Goal: Task Accomplishment & Management: Use online tool/utility

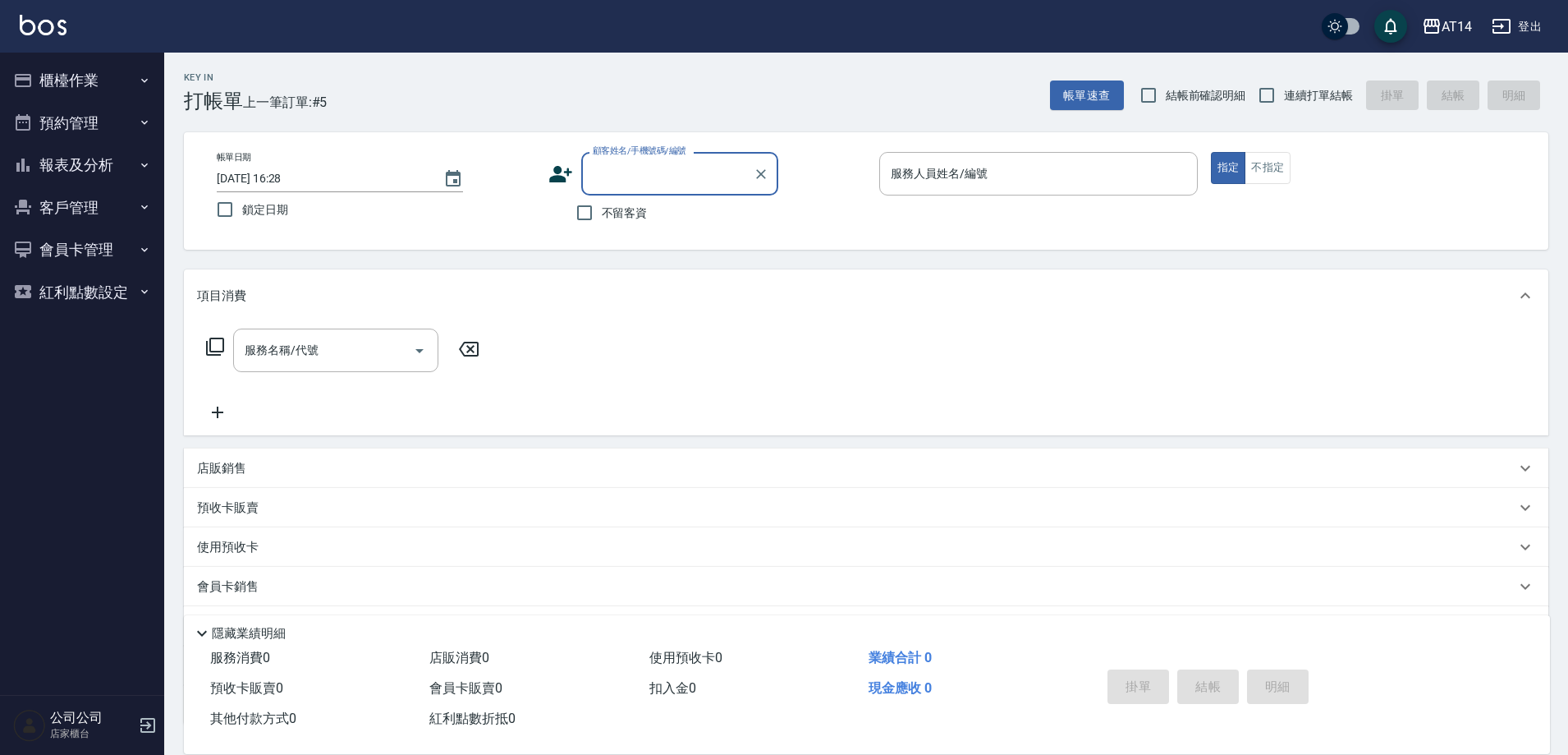
drag, startPoint x: 581, startPoint y: 214, endPoint x: 682, endPoint y: 205, distance: 101.4
click at [582, 214] on input "不留客資" at bounding box center [584, 213] width 34 height 34
checkbox input "true"
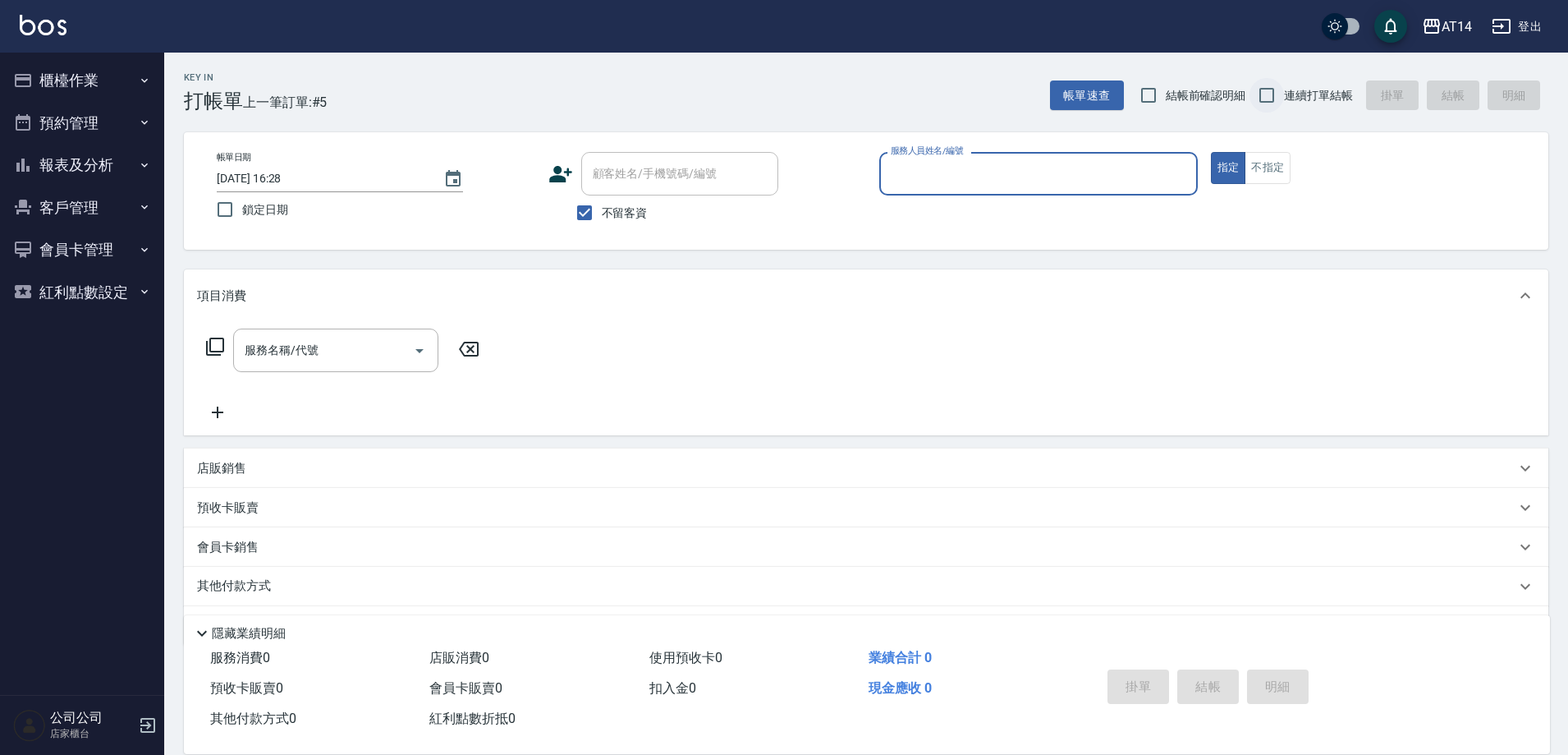
drag, startPoint x: 1285, startPoint y: 79, endPoint x: 1282, endPoint y: 87, distance: 8.5
click at [1284, 83] on label "連續打單結帳" at bounding box center [1301, 95] width 103 height 34
click at [1284, 83] on input "連續打單結帳" at bounding box center [1267, 95] width 34 height 34
checkbox input "true"
click at [1263, 149] on div "帳單日期 [DATE] 16:28 鎖定日期 顧客姓名/手機號碼/編號 顧客姓名/手機號碼/編號 不留客資 服務人員姓名/編號 服務人員姓名/編號 指定 不指定" at bounding box center [866, 191] width 1364 height 118
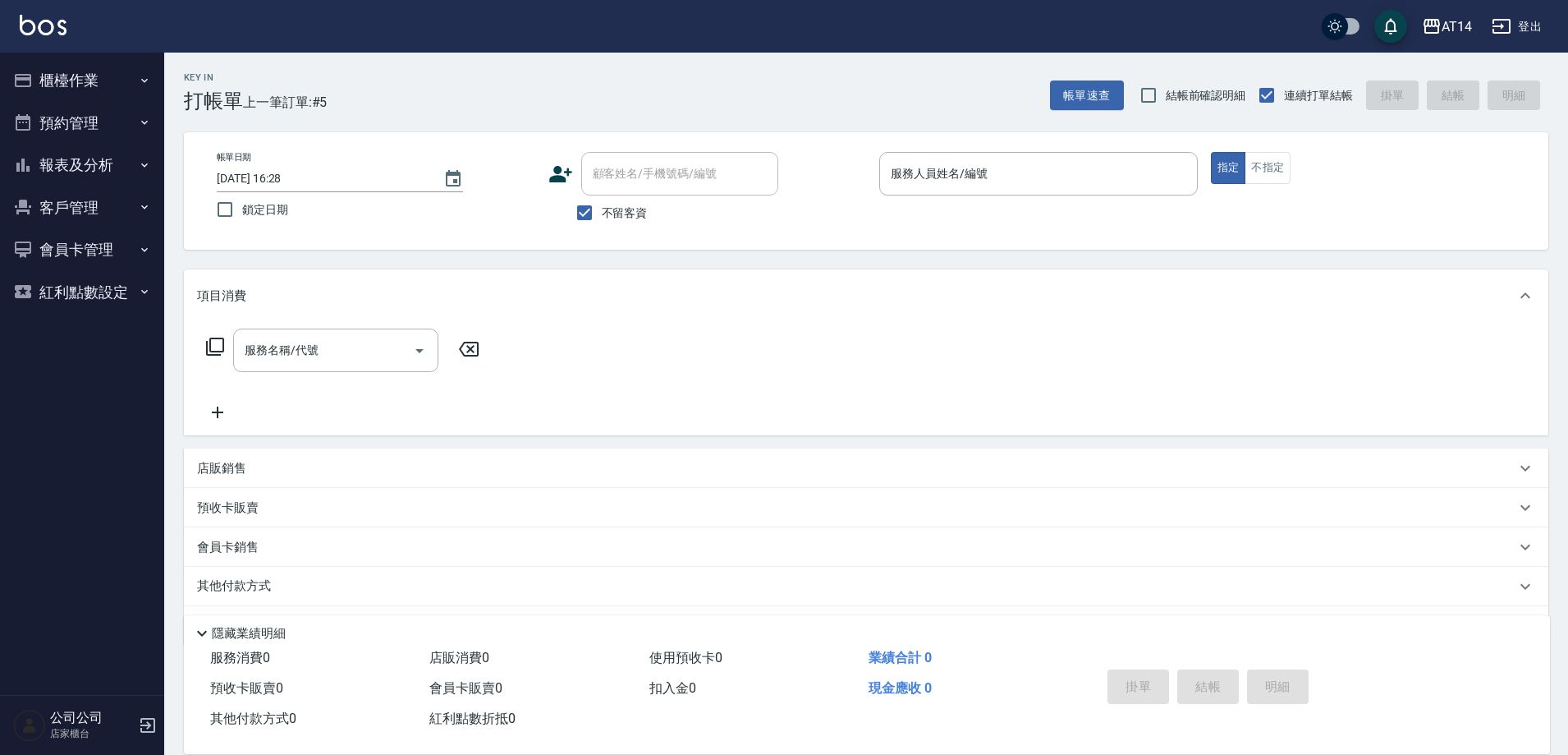
click at [1271, 190] on div "帳單日期 [DATE] 16:28 鎖定日期 顧客姓名/手機號碼/編號 顧客姓名/手機號碼/編號 不留客資 服務人員姓名/編號 服務人員姓名/編號 指定 不指定" at bounding box center [866, 191] width 1325 height 78
click at [1268, 167] on button "不指定" at bounding box center [1267, 167] width 46 height 32
click at [1093, 174] on input "服務人員姓名/編號" at bounding box center [1039, 174] width 304 height 29
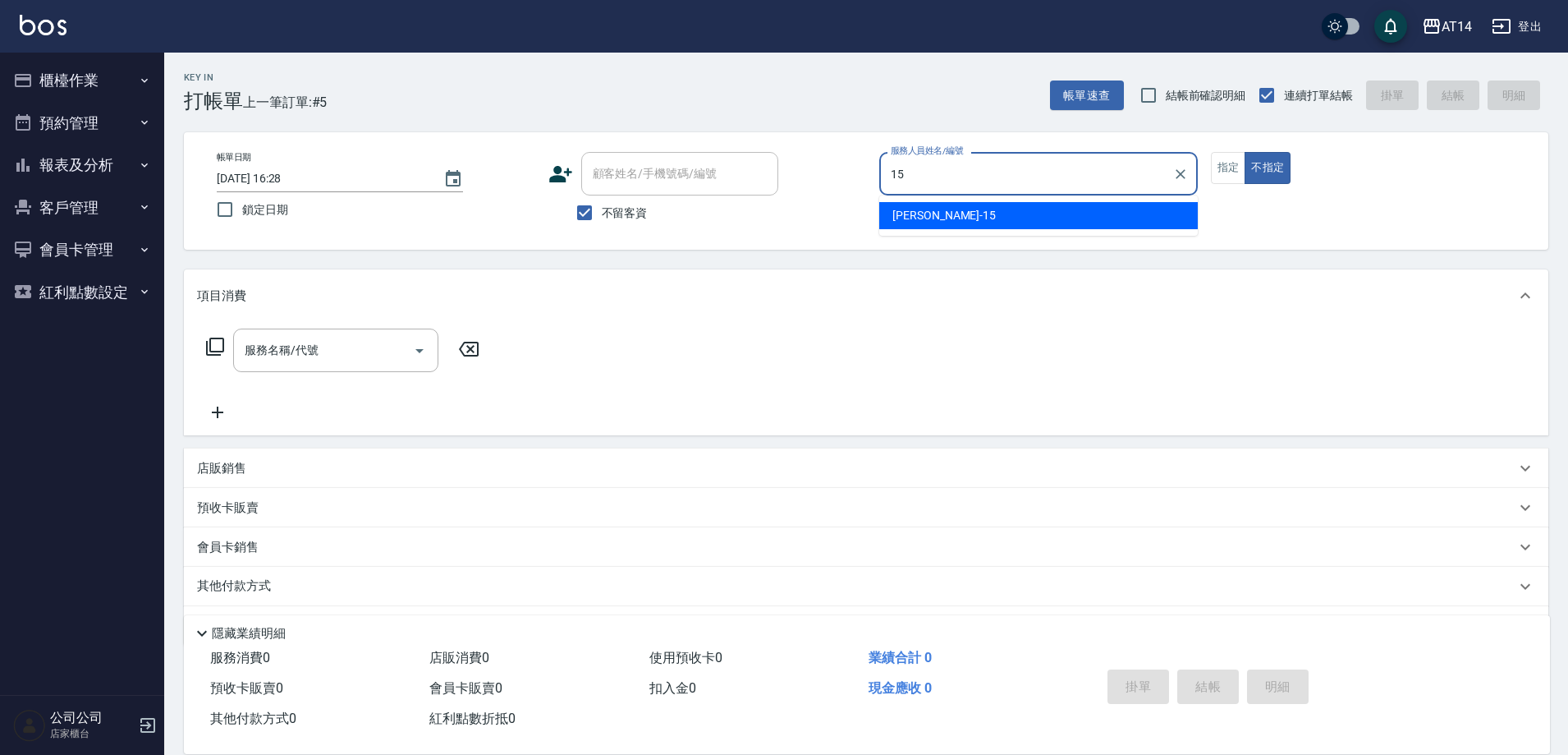
type input "15"
type button "false"
type input "Dora-15"
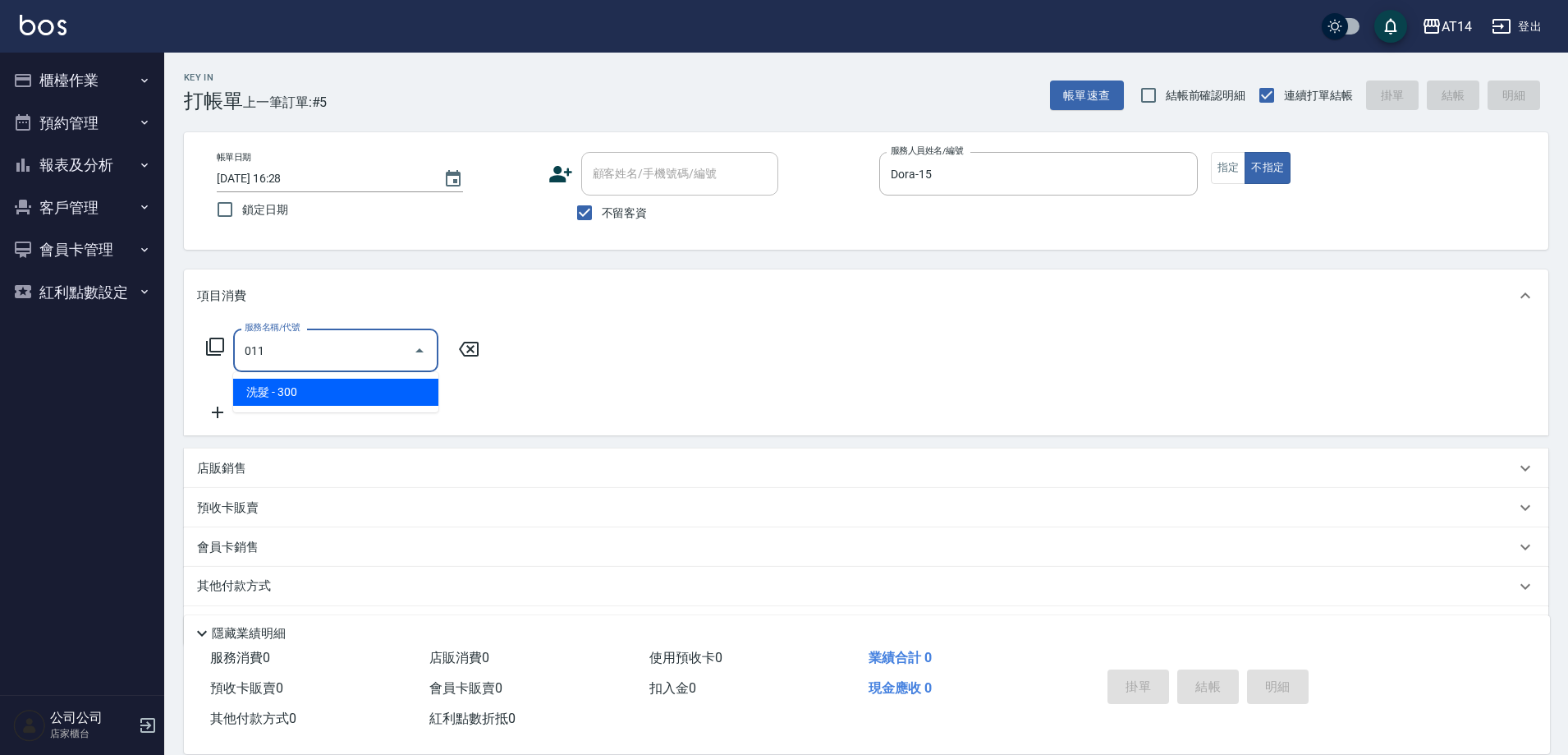
type input "洗髮(011)"
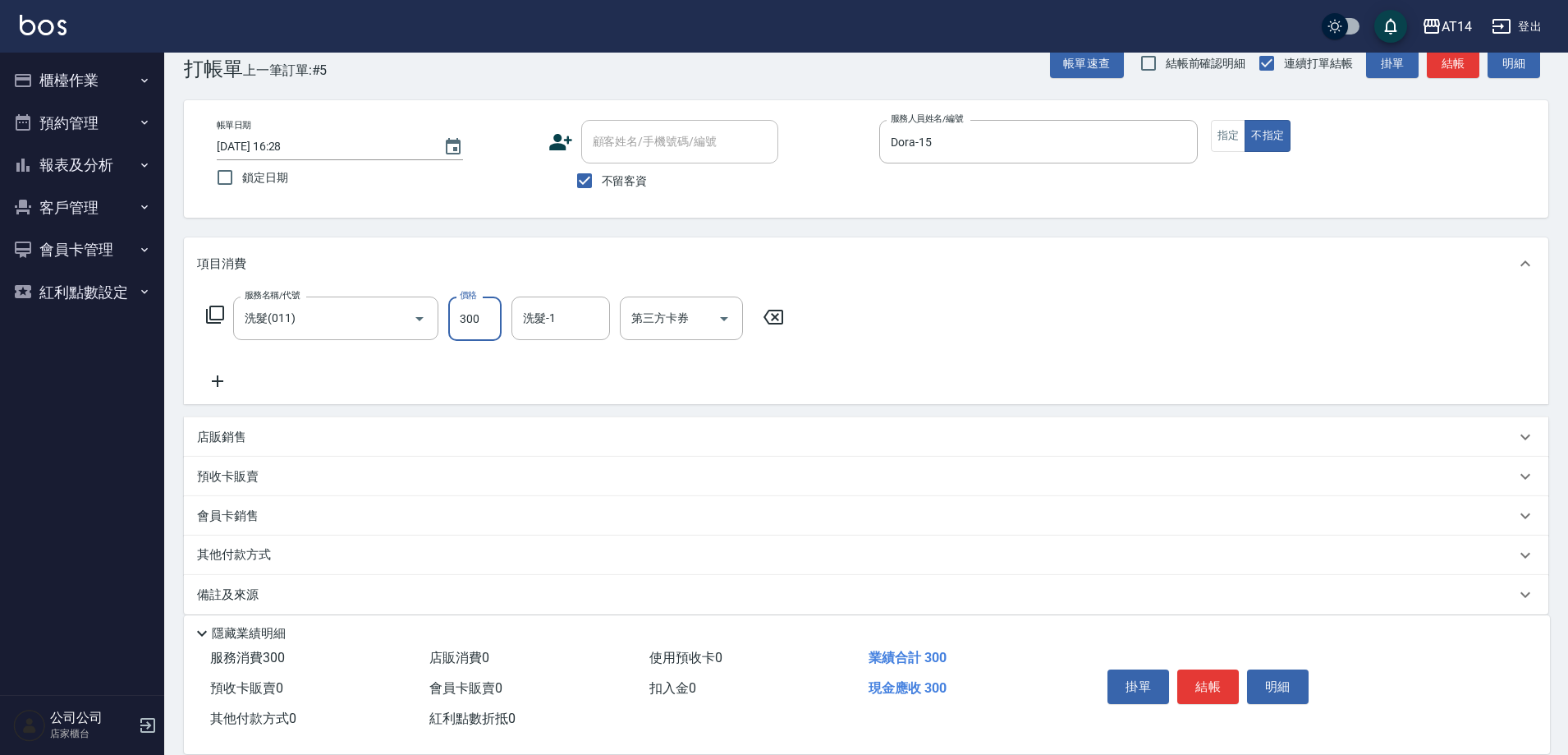
scroll to position [49, 0]
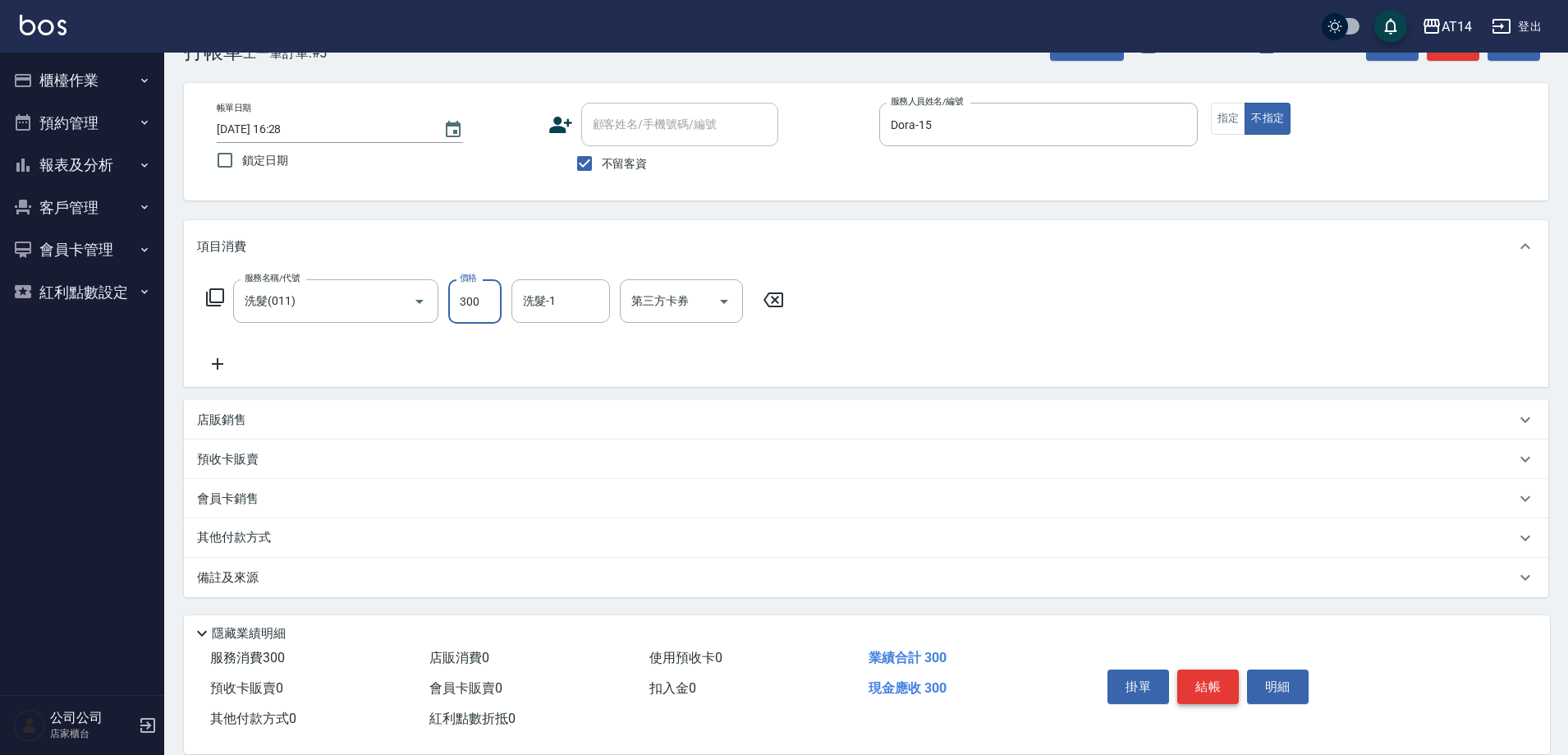
click at [1200, 669] on button "結帳" at bounding box center [1208, 686] width 62 height 34
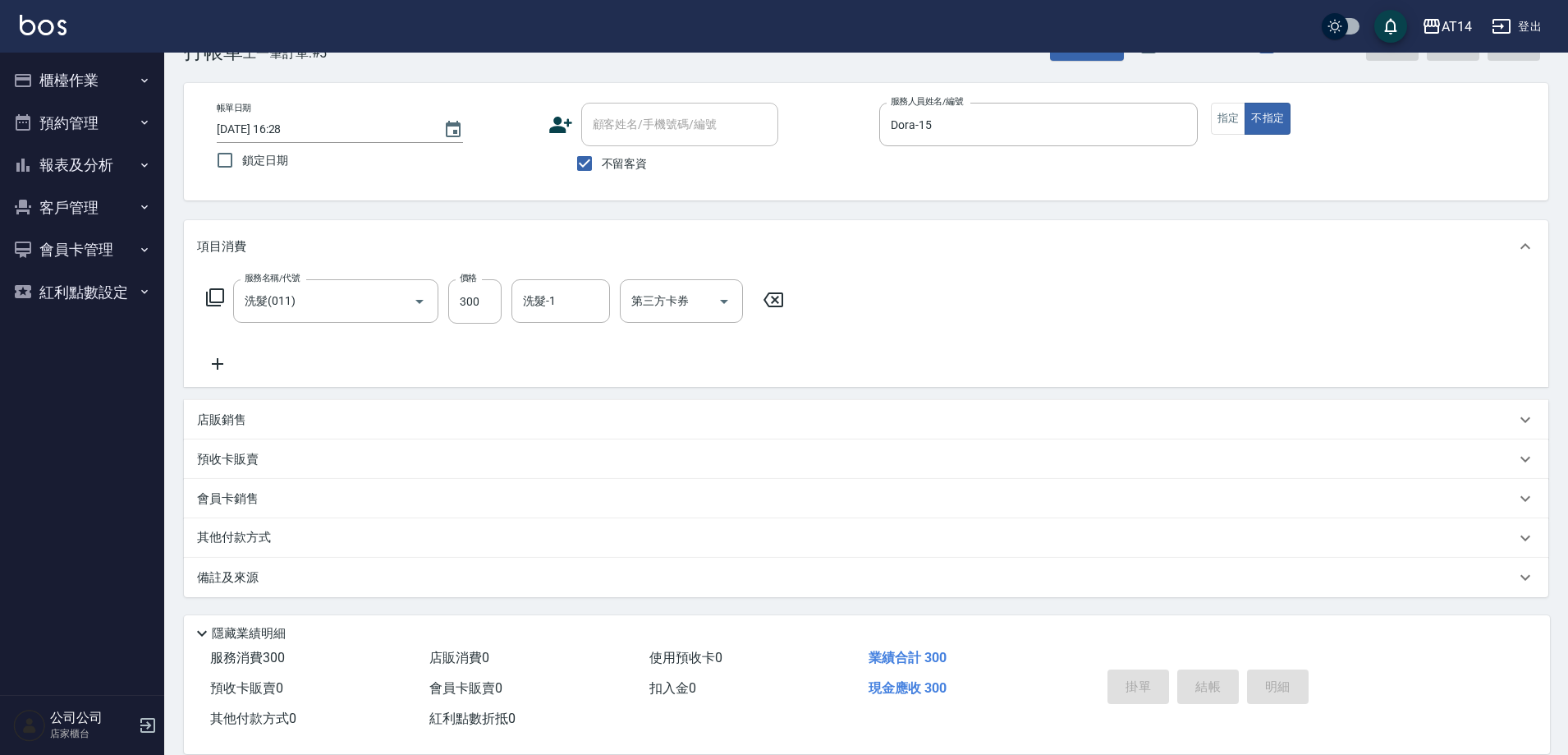
type input "[DATE] 17:52"
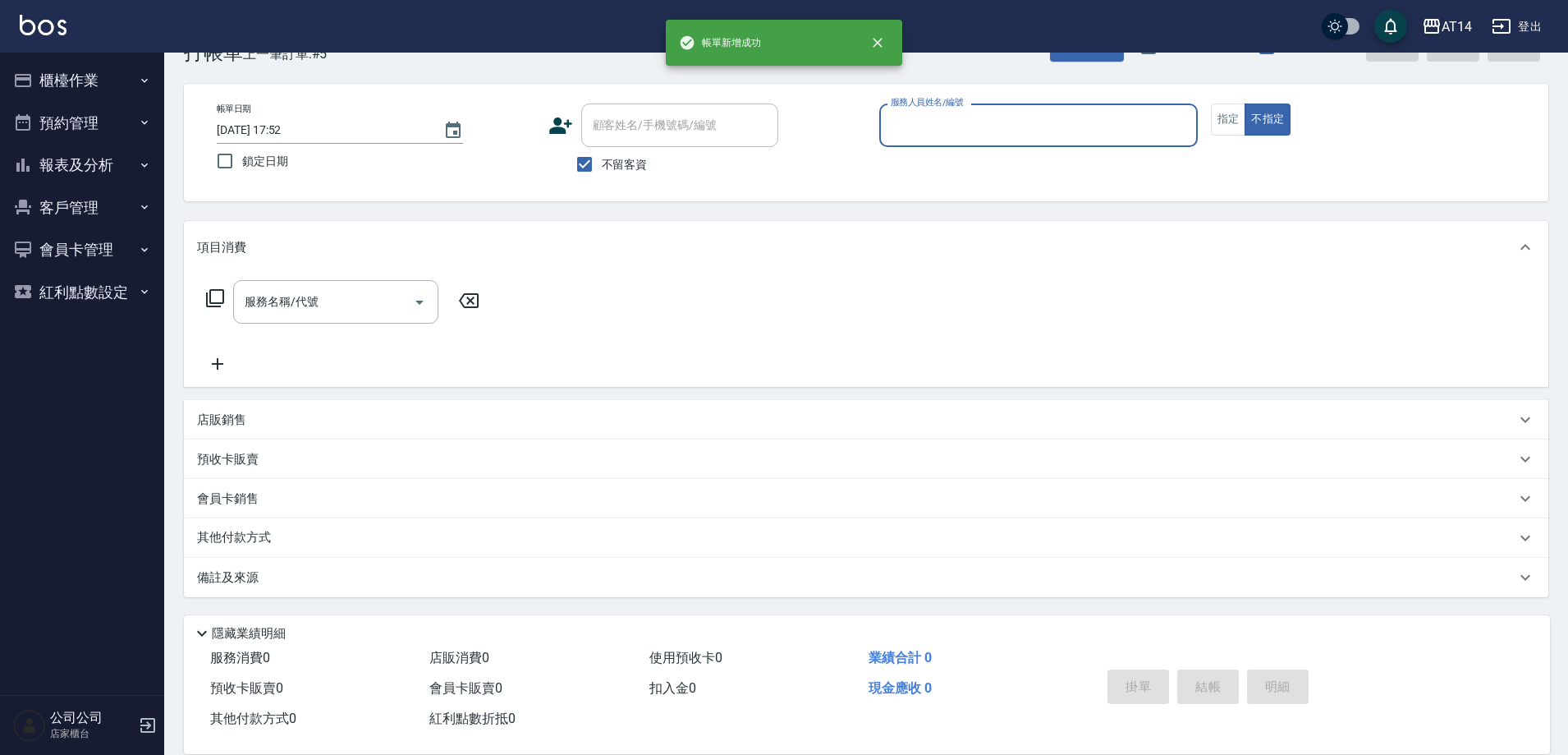
scroll to position [49, 0]
click at [55, 165] on button "報表及分析" at bounding box center [81, 165] width 151 height 43
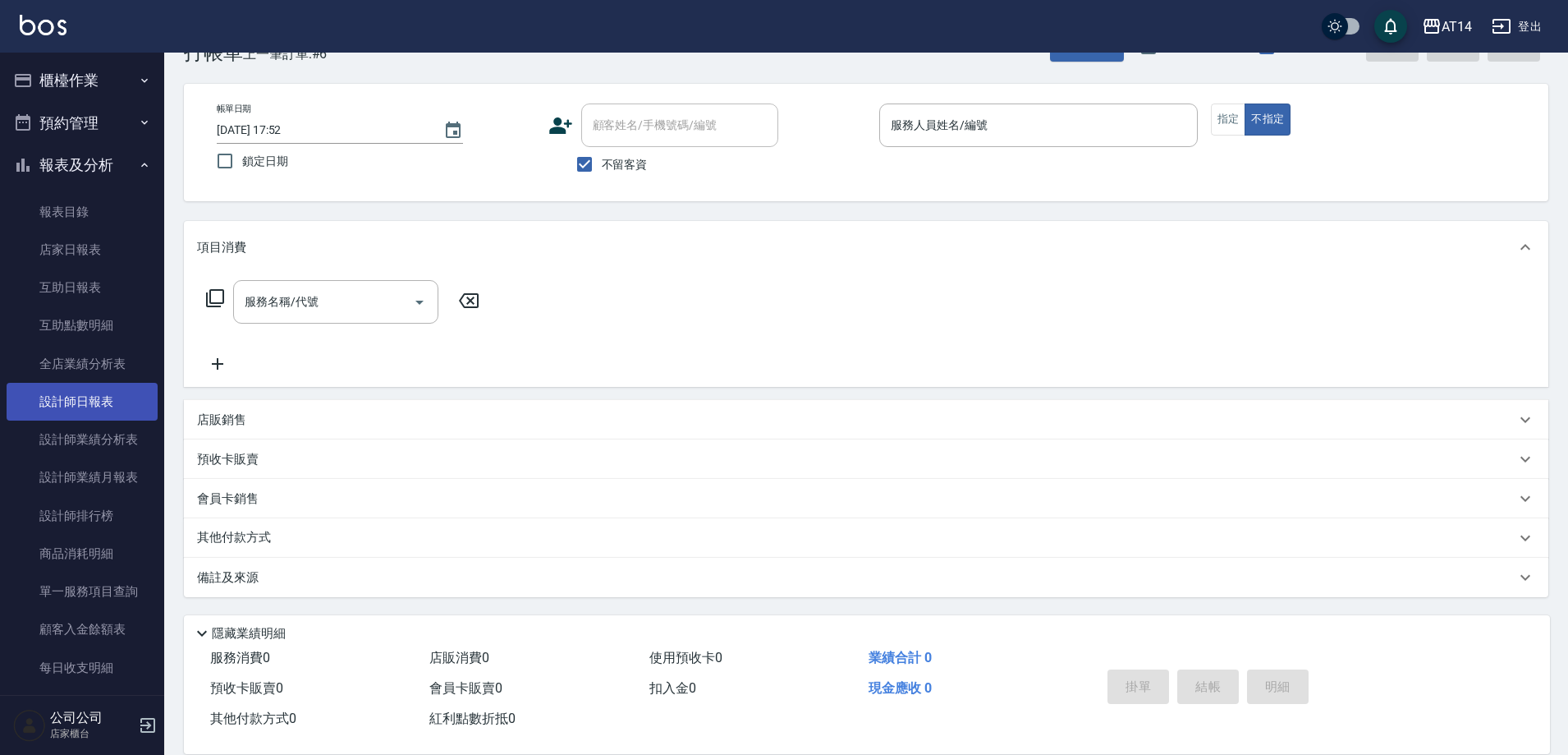
click at [127, 394] on link "設計師日報表" at bounding box center [81, 402] width 151 height 38
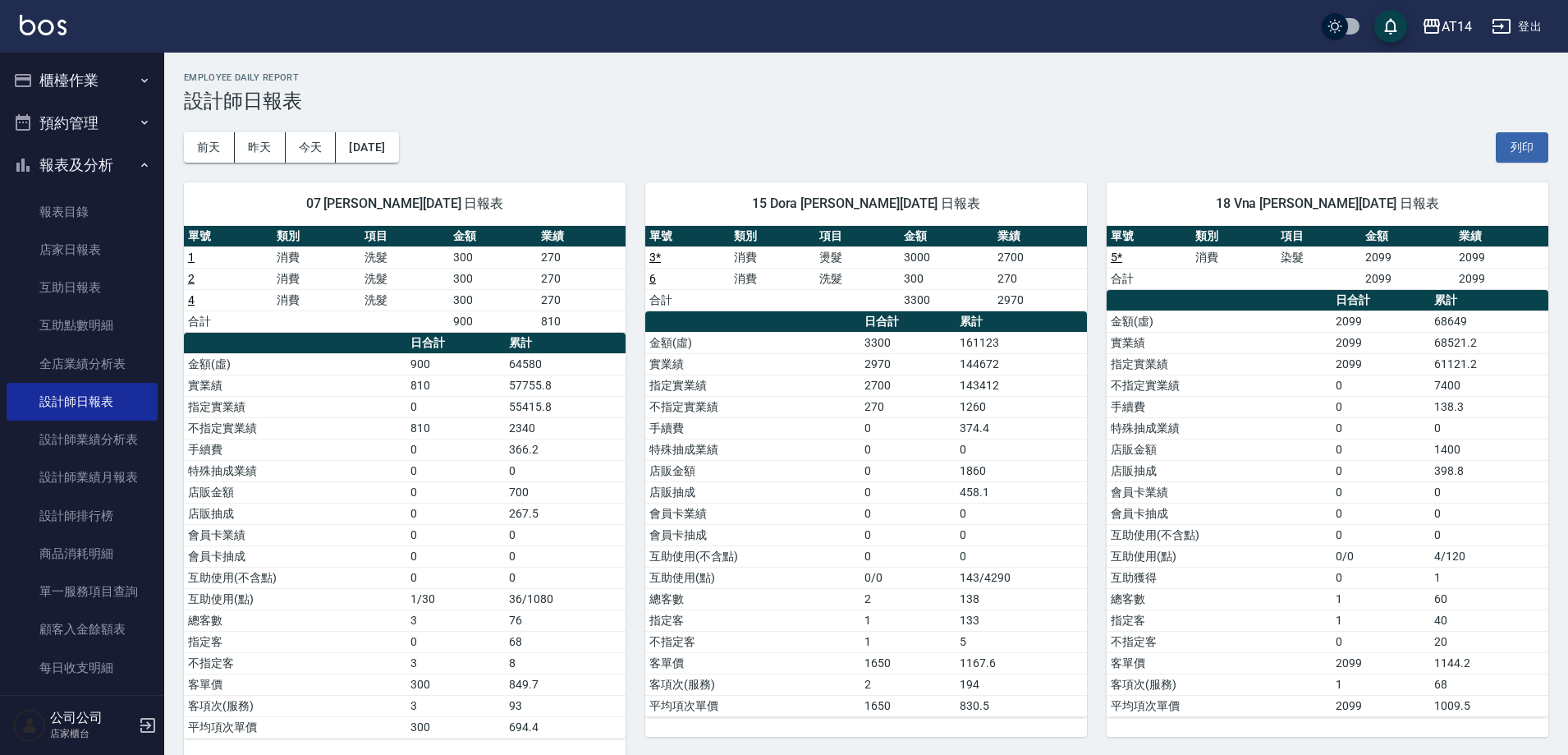
click at [108, 75] on button "櫃檯作業" at bounding box center [81, 80] width 151 height 43
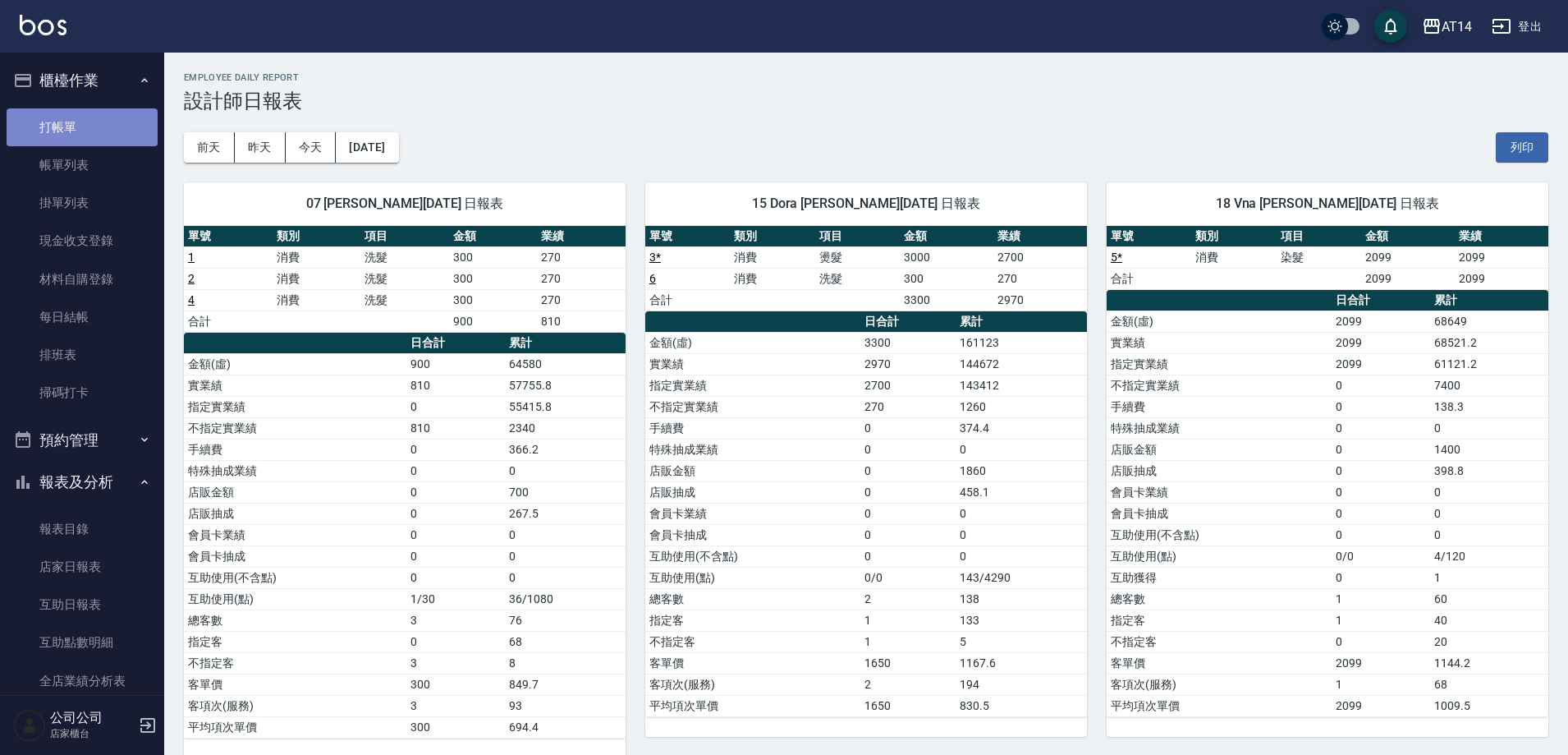
click at [119, 112] on link "打帳單" at bounding box center [81, 128] width 151 height 38
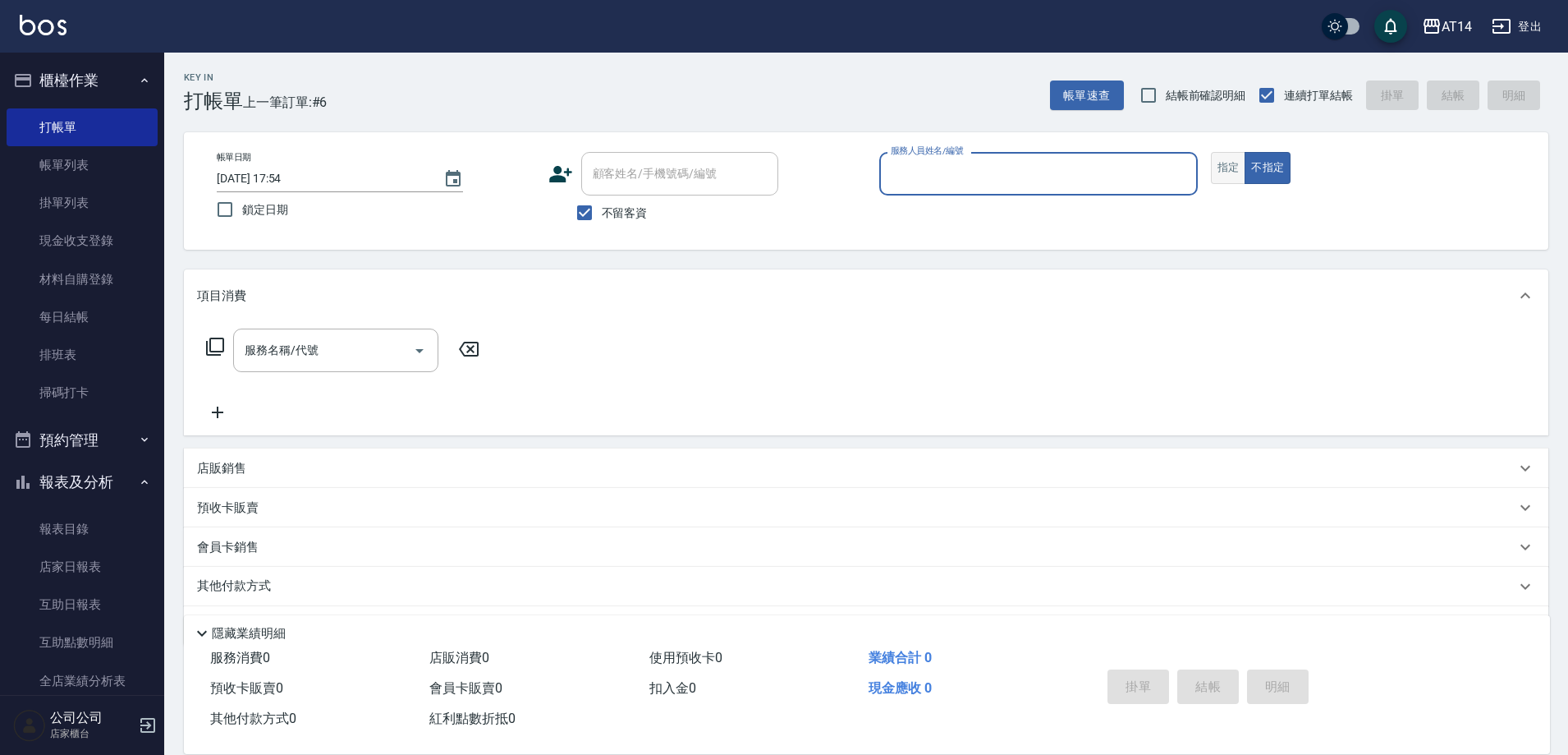
click at [1219, 179] on button "指定" at bounding box center [1228, 167] width 35 height 32
click at [934, 181] on input "服務人員姓名/編號" at bounding box center [1039, 174] width 304 height 29
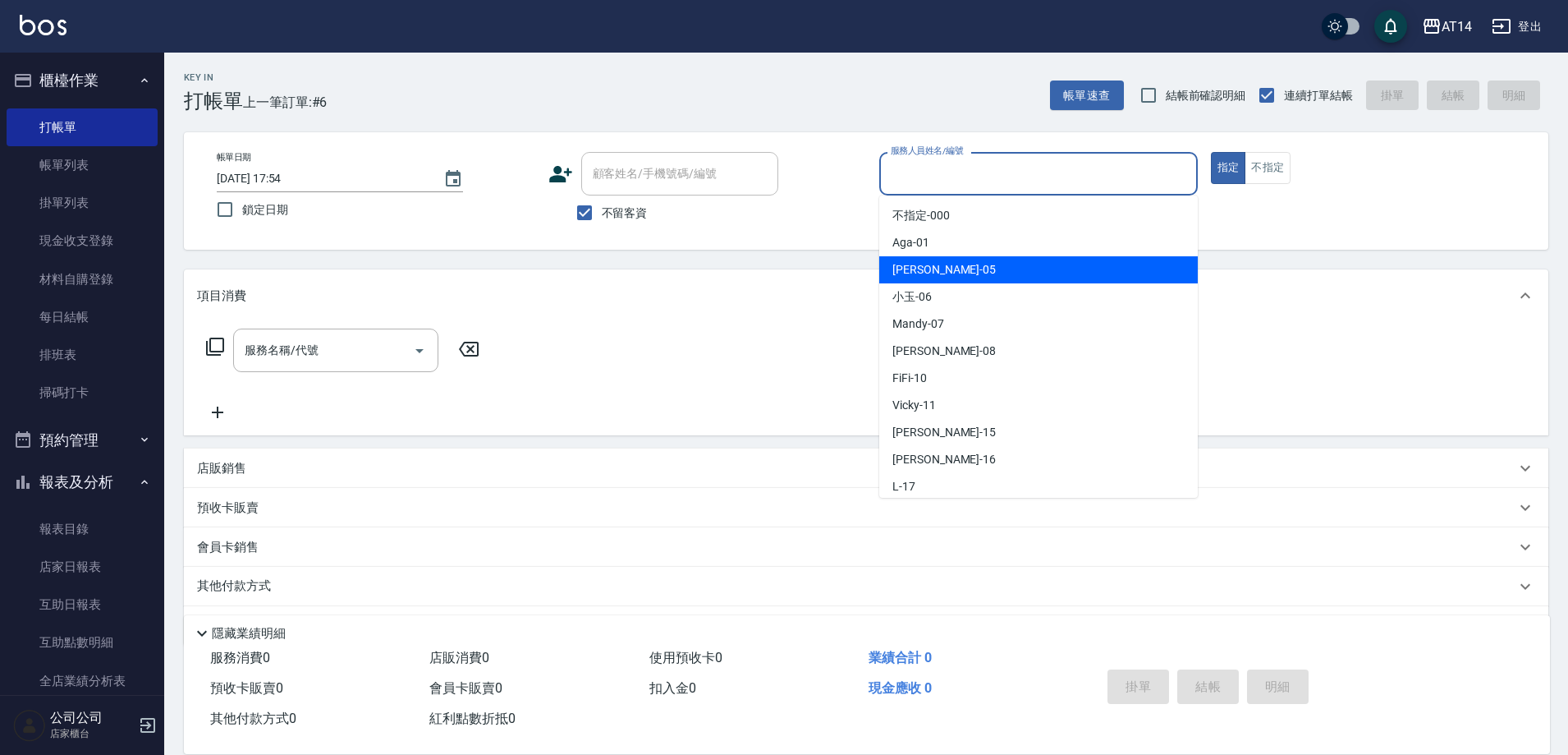
click at [928, 264] on span "Patty -05" at bounding box center [944, 270] width 103 height 17
type input "Patty-05"
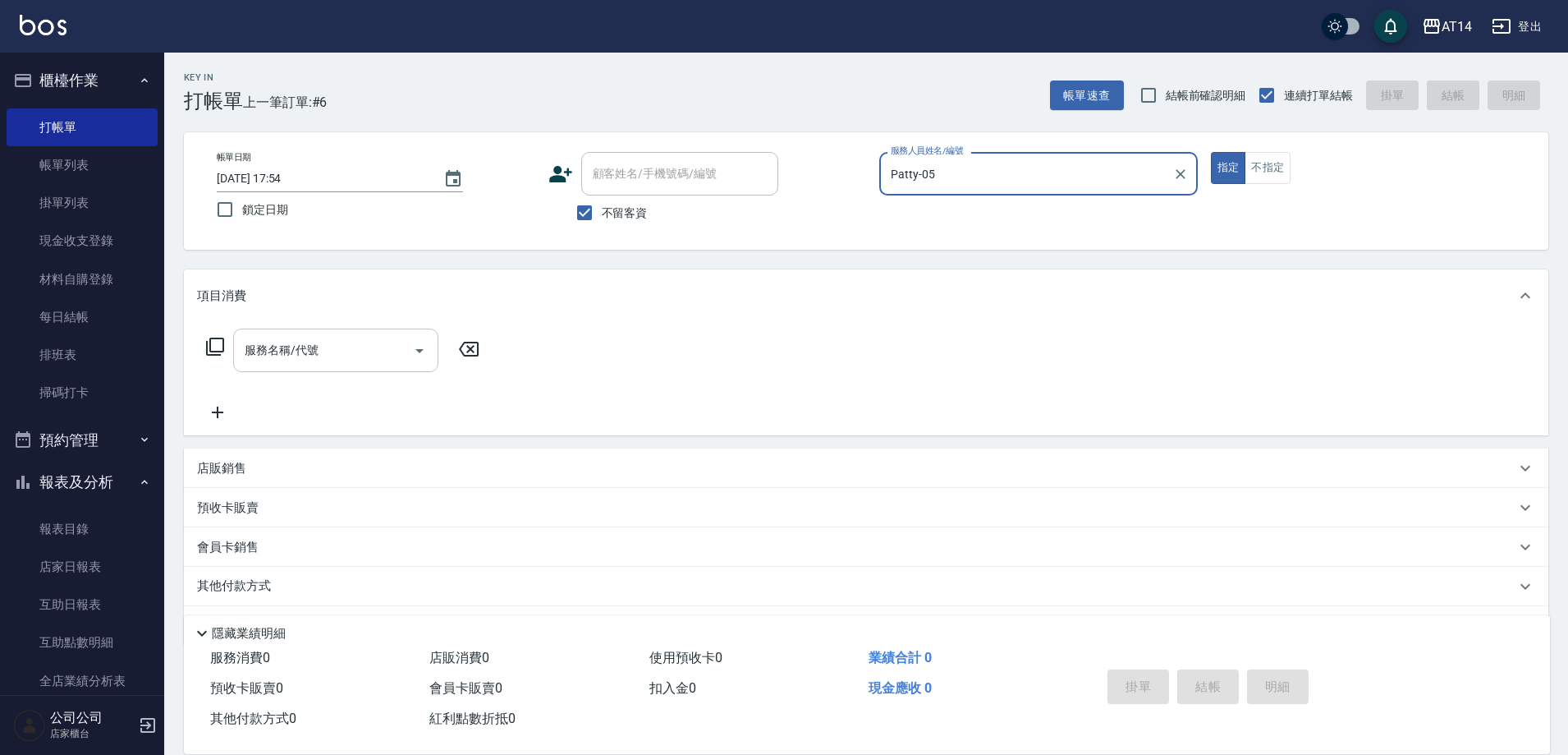
click at [288, 339] on input "服務名稱/代號" at bounding box center [323, 350] width 166 height 29
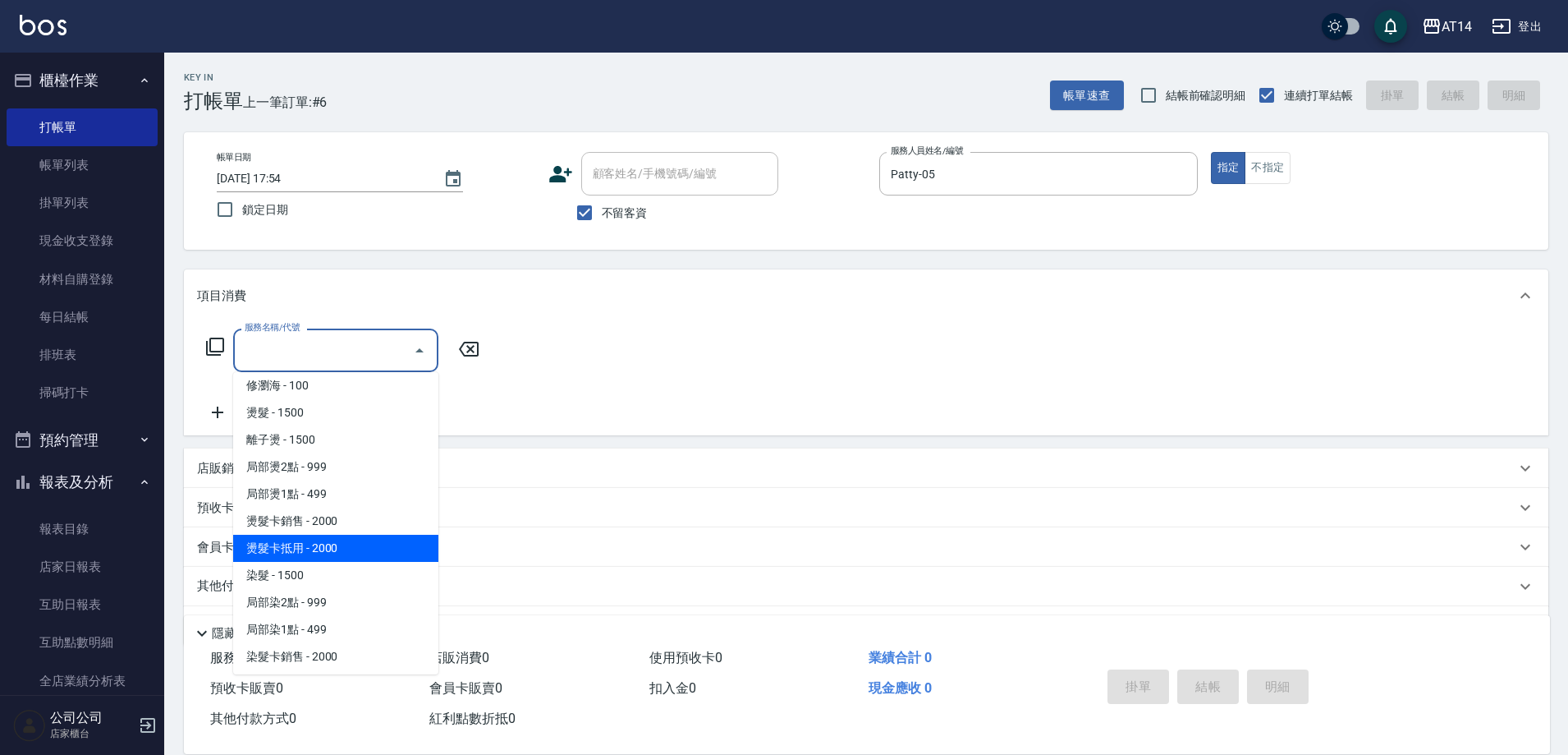
scroll to position [411, 0]
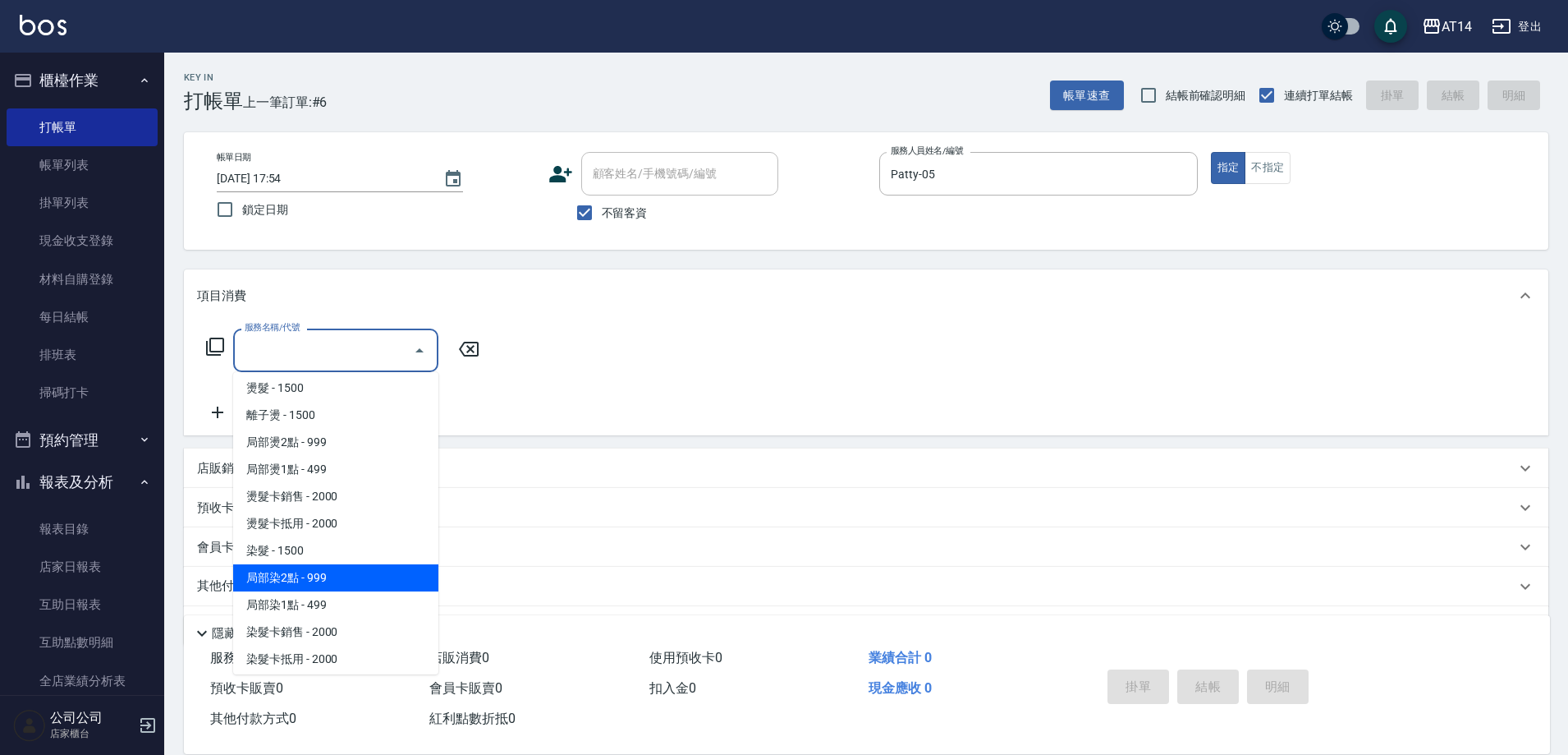
click at [290, 565] on span "局部染2點 - 999" at bounding box center [336, 578] width 205 height 27
type input "局部染2點(042)"
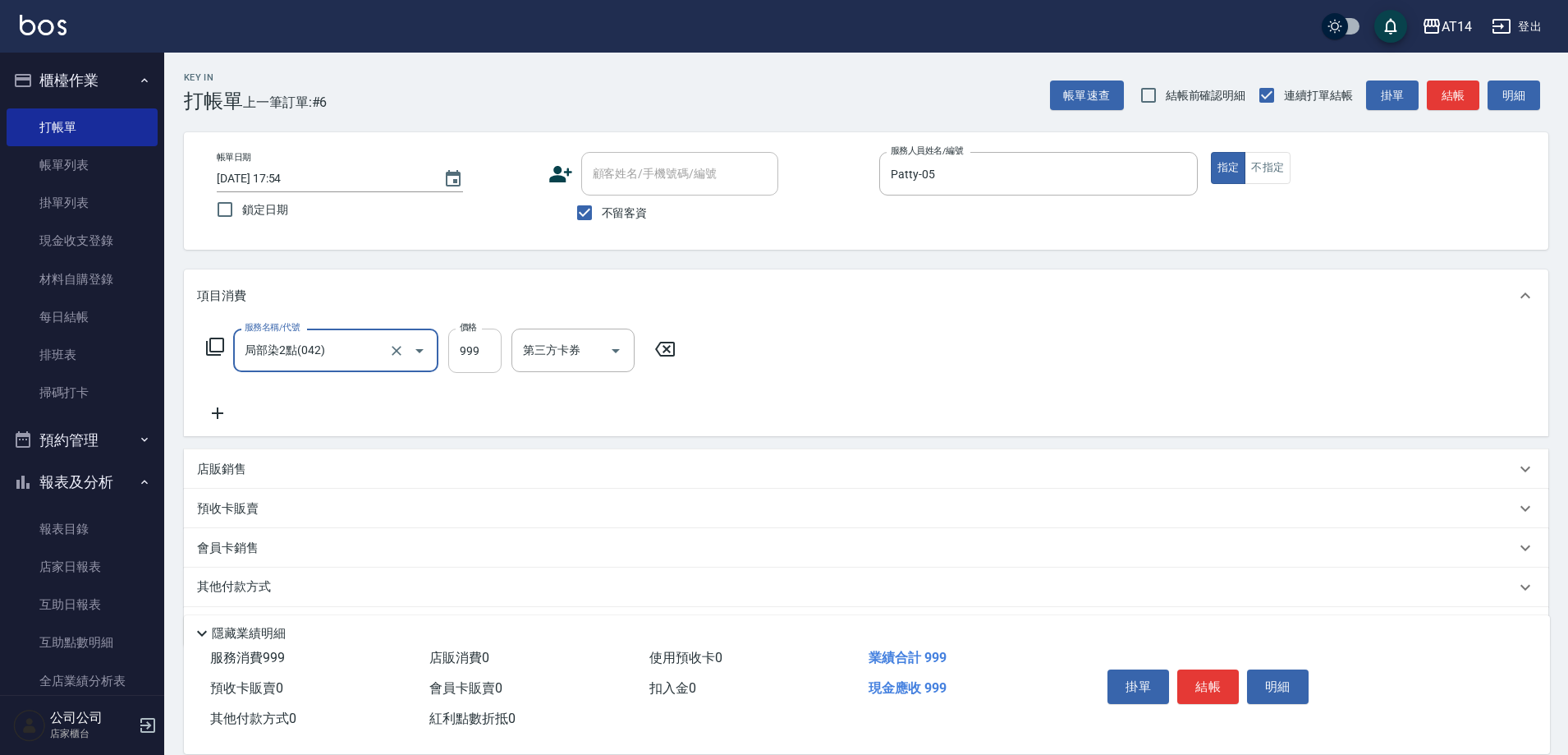
click at [489, 346] on input "999" at bounding box center [474, 350] width 53 height 44
type input "1500"
click at [217, 410] on icon at bounding box center [217, 413] width 12 height 12
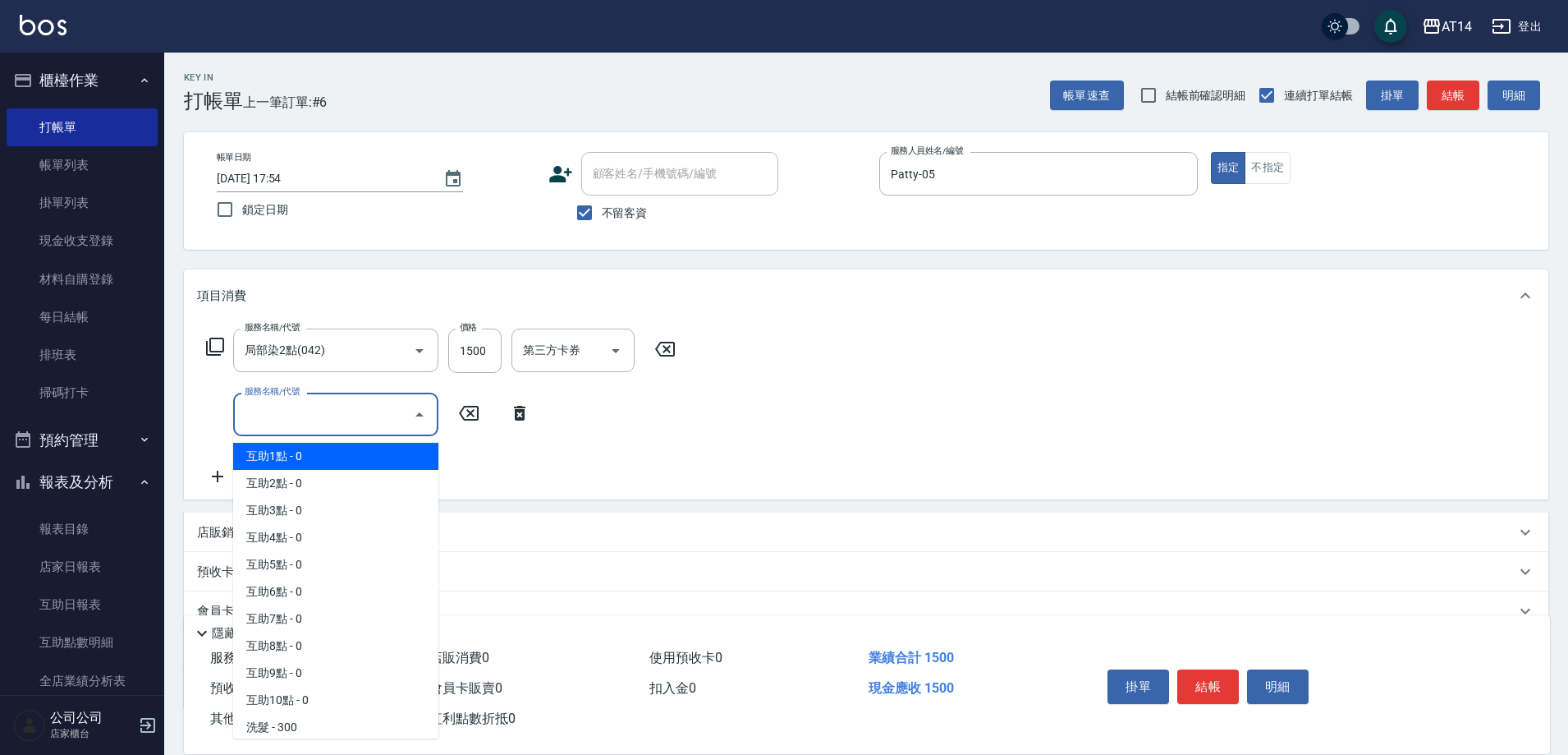
click at [306, 419] on input "服務名稱/代號" at bounding box center [323, 415] width 166 height 29
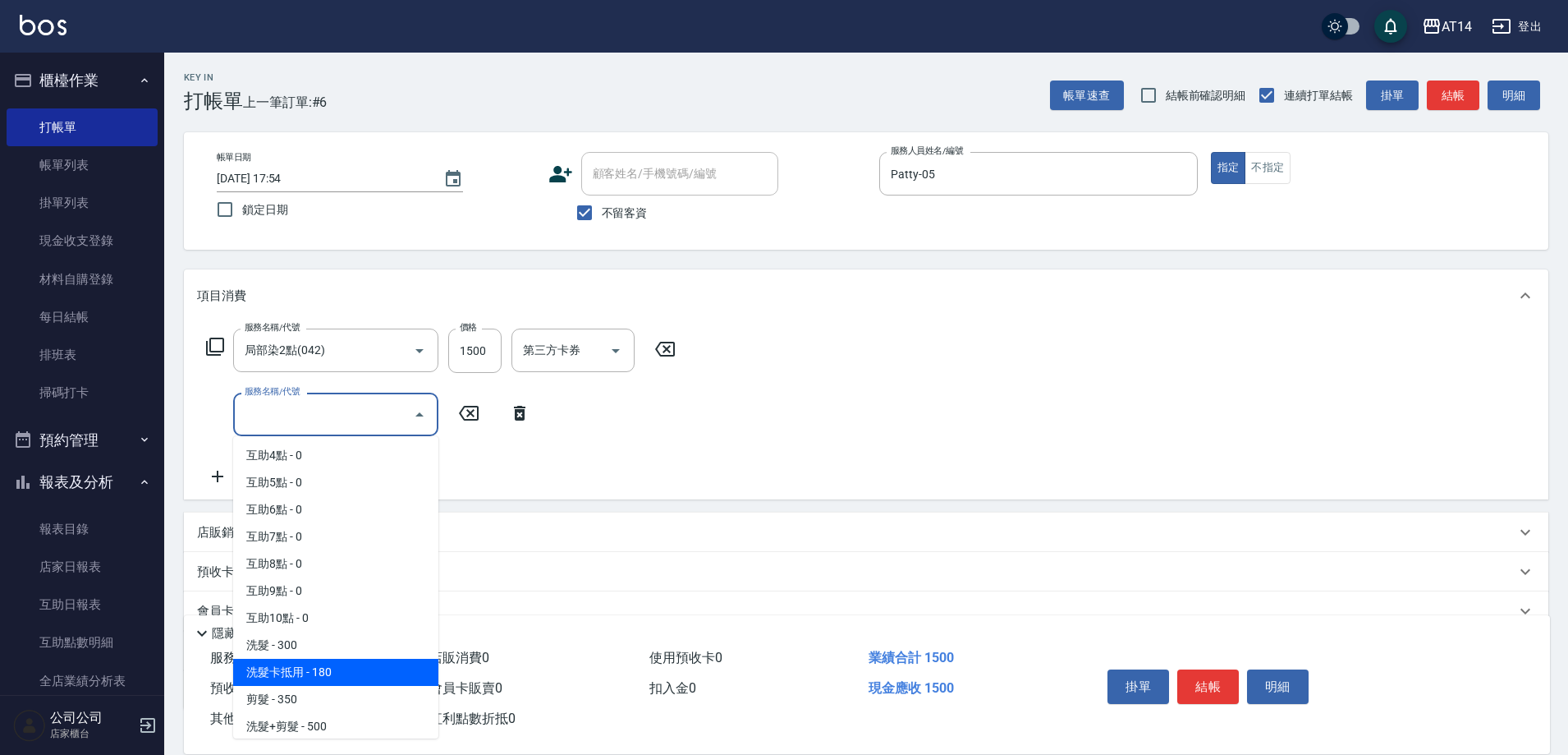
scroll to position [164, 0]
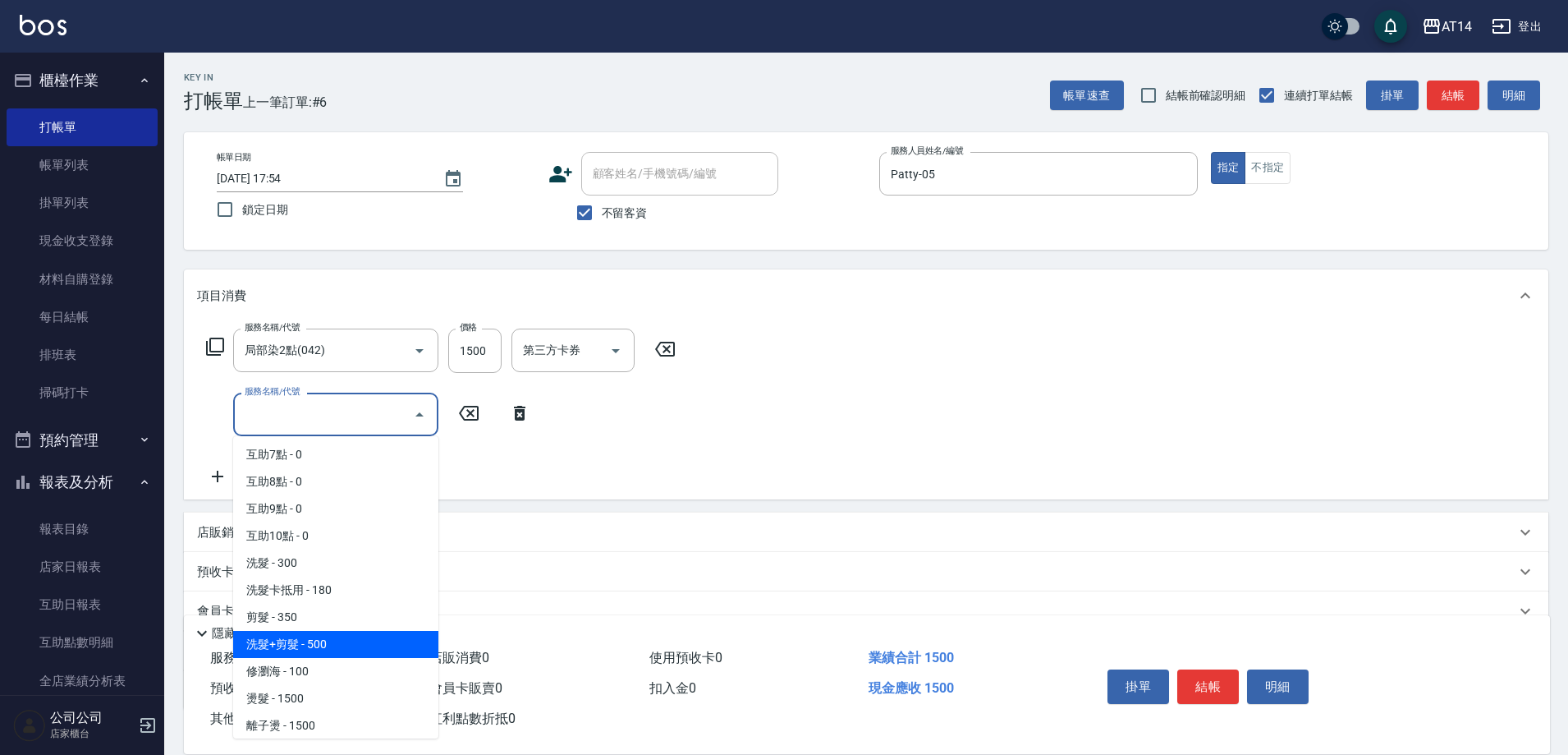
click at [311, 644] on span "洗髮+剪髮 - 500" at bounding box center [336, 645] width 205 height 27
type input "洗髮+剪髮(022)"
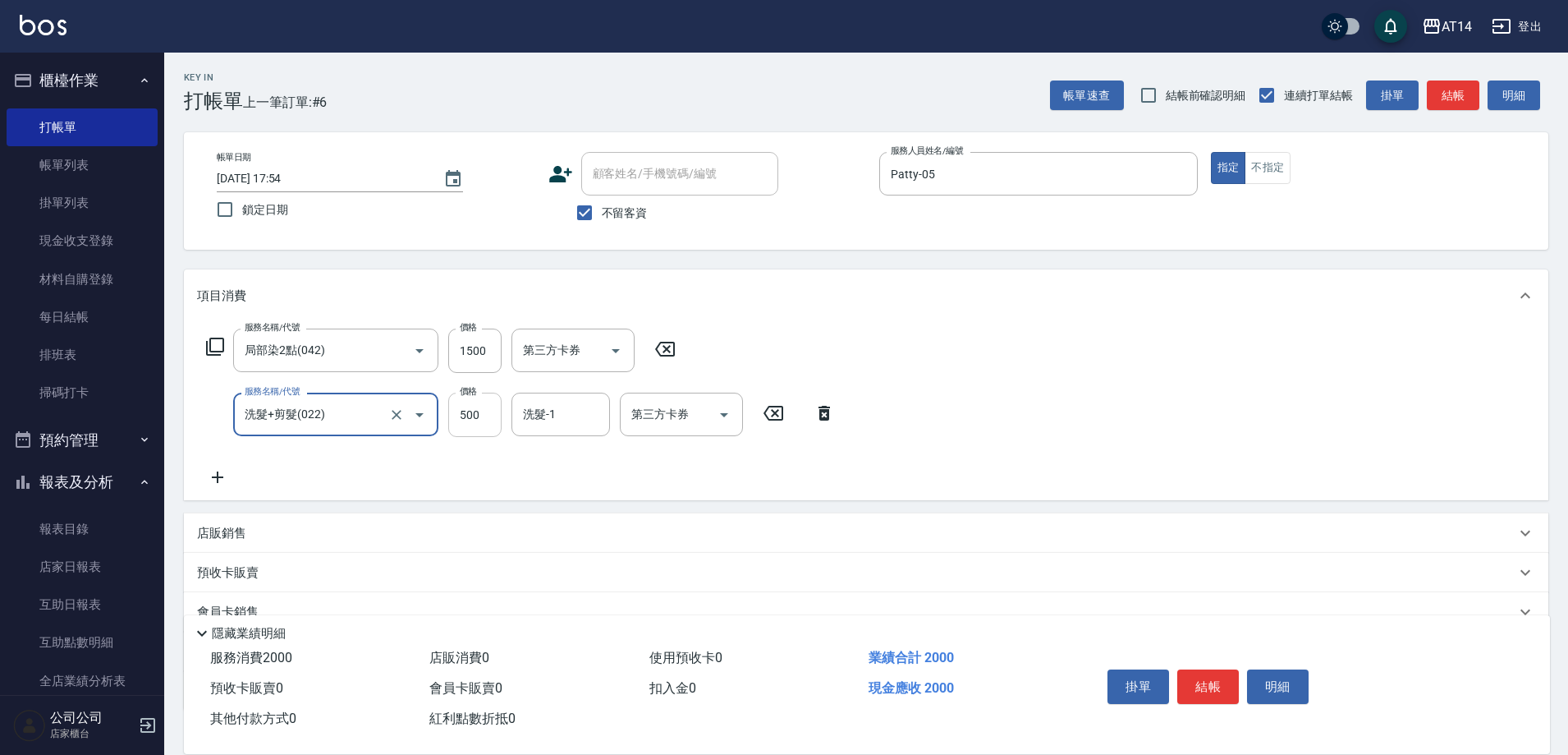
click at [476, 412] on input "500" at bounding box center [474, 415] width 53 height 44
type input "600"
click at [212, 471] on icon at bounding box center [217, 477] width 41 height 20
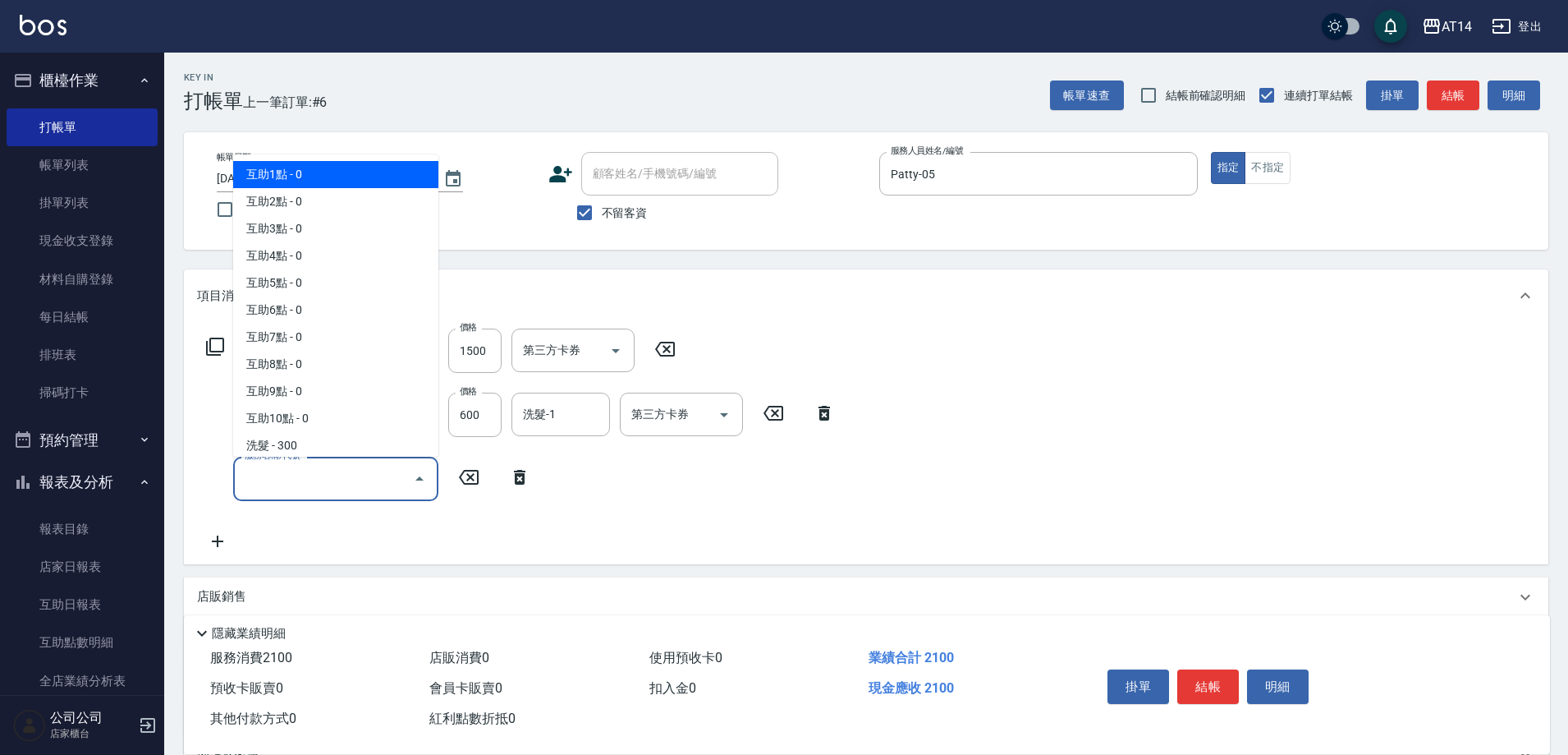
click at [283, 491] on input "服務名稱/代號" at bounding box center [323, 479] width 166 height 29
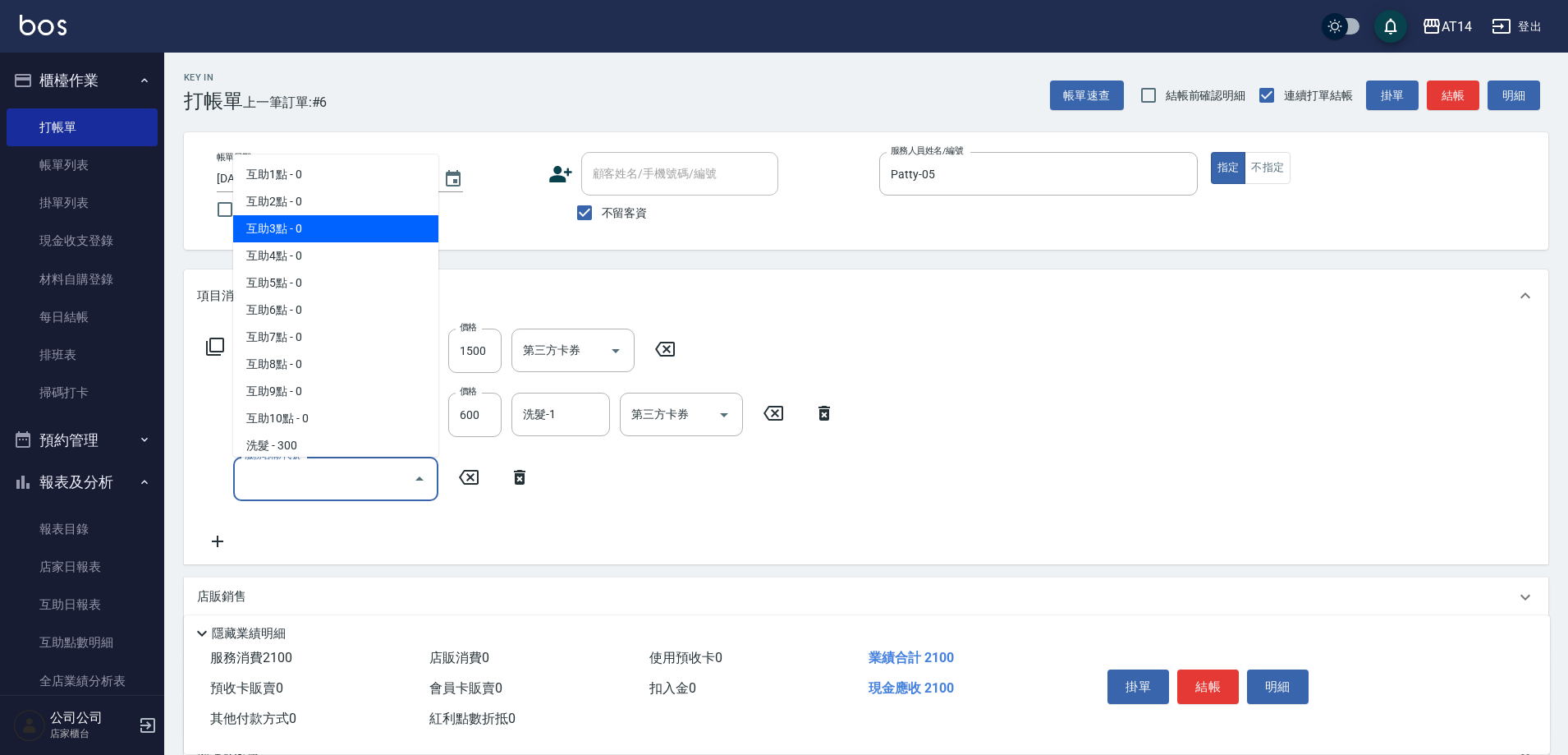
click at [290, 225] on span "互助3點 - 0" at bounding box center [336, 229] width 205 height 27
type input "互助3點(003)"
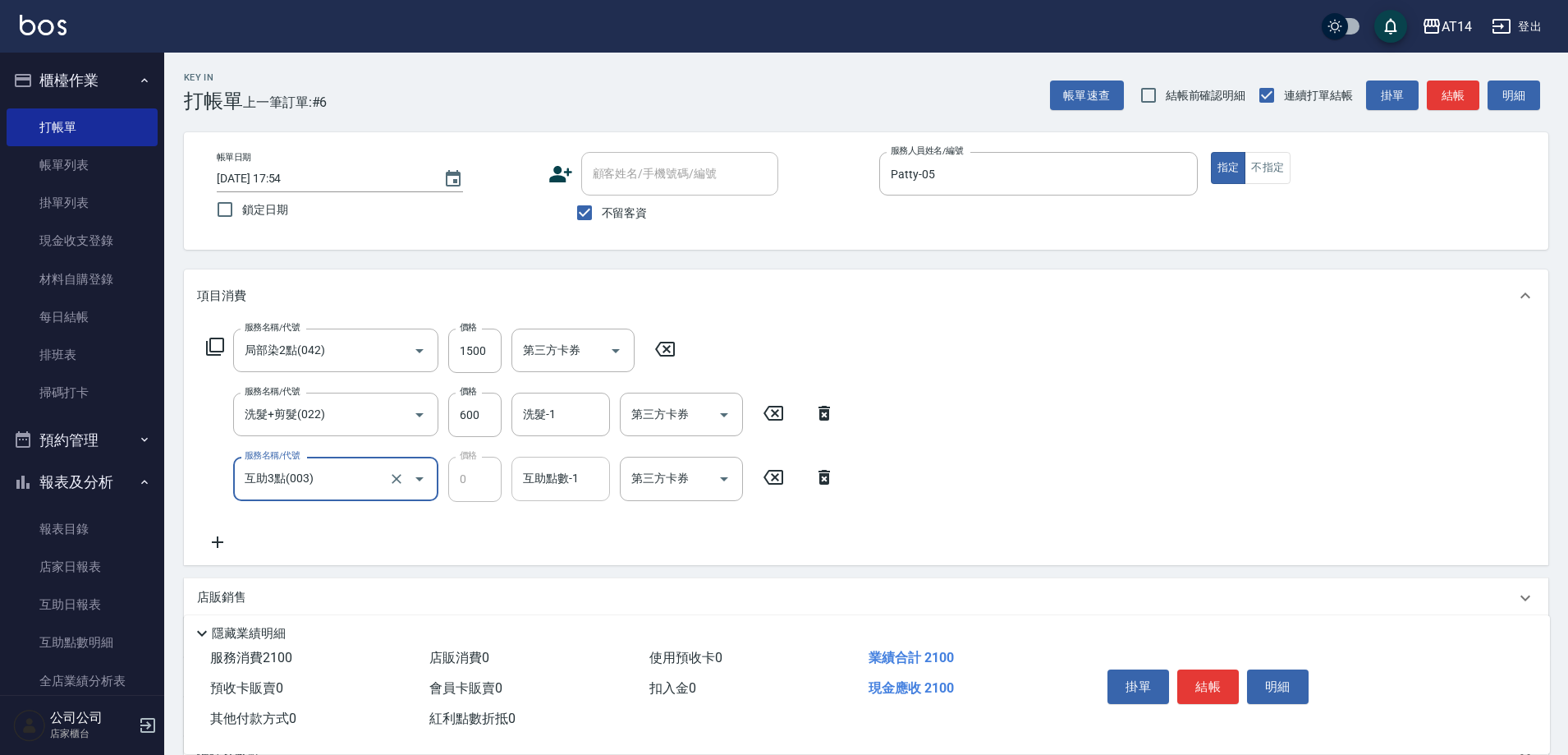
click at [571, 483] on input "互助點數-1" at bounding box center [560, 479] width 84 height 29
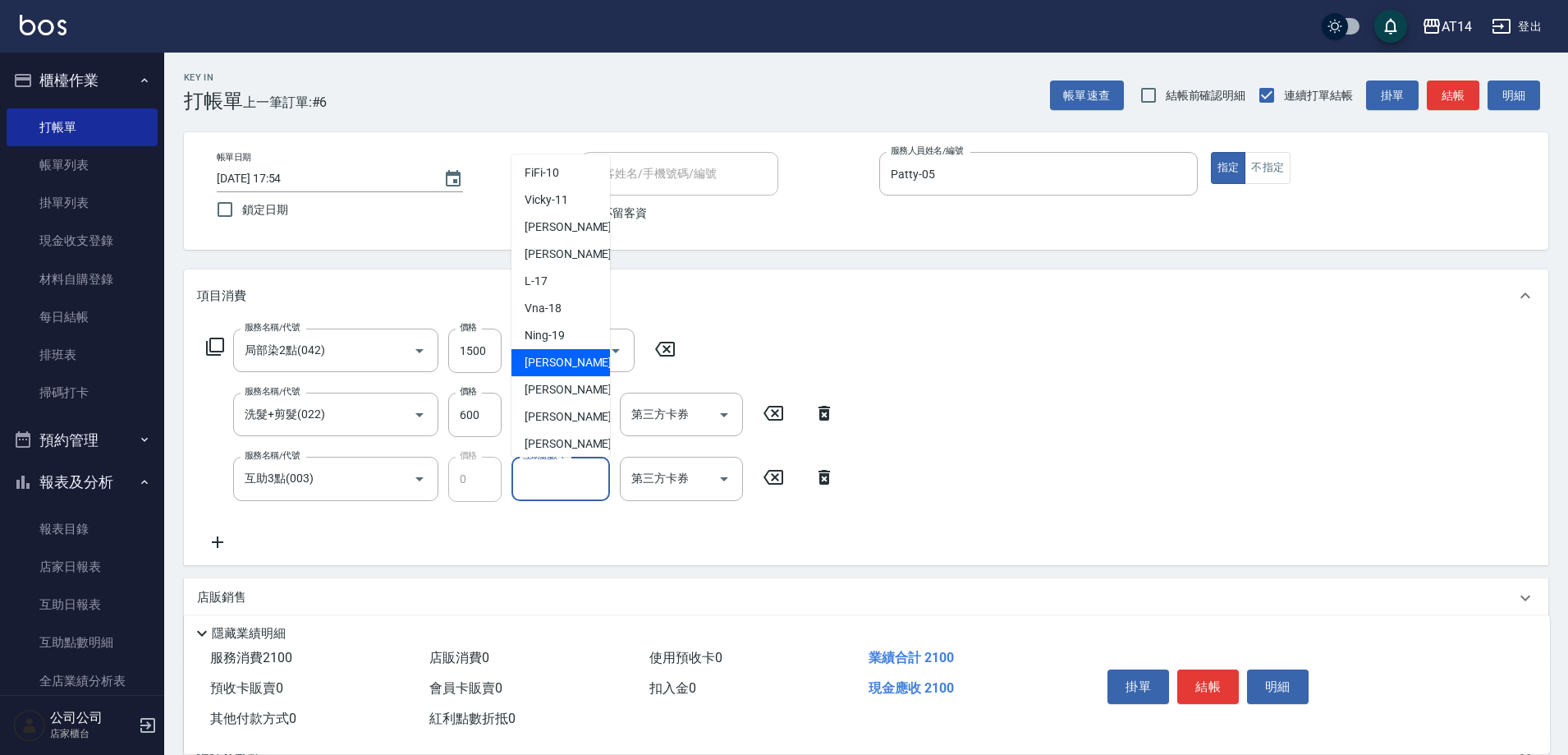
click at [556, 360] on span "[PERSON_NAME] -20" at bounding box center [576, 362] width 103 height 17
type input "[PERSON_NAME]-20"
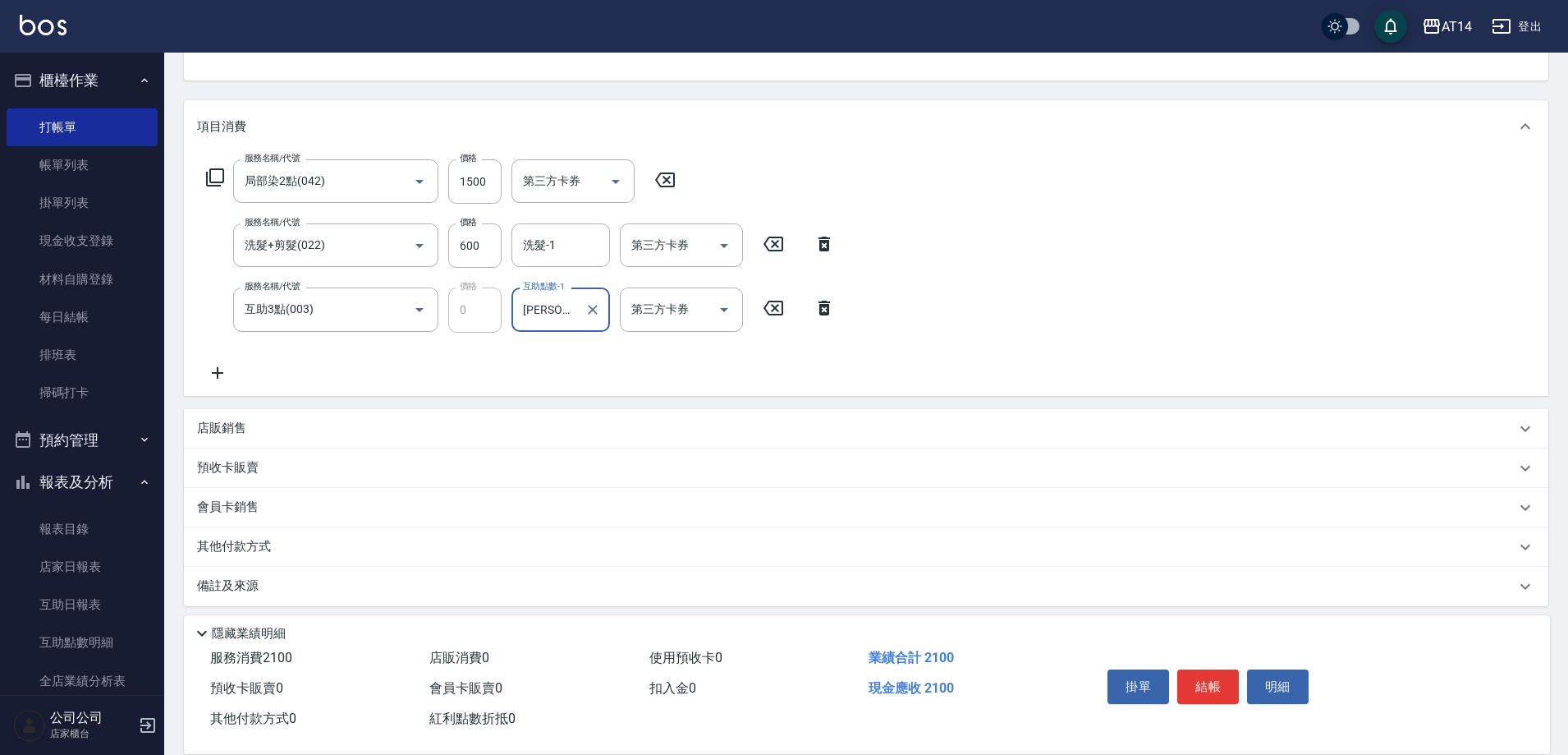
scroll to position [178, 0]
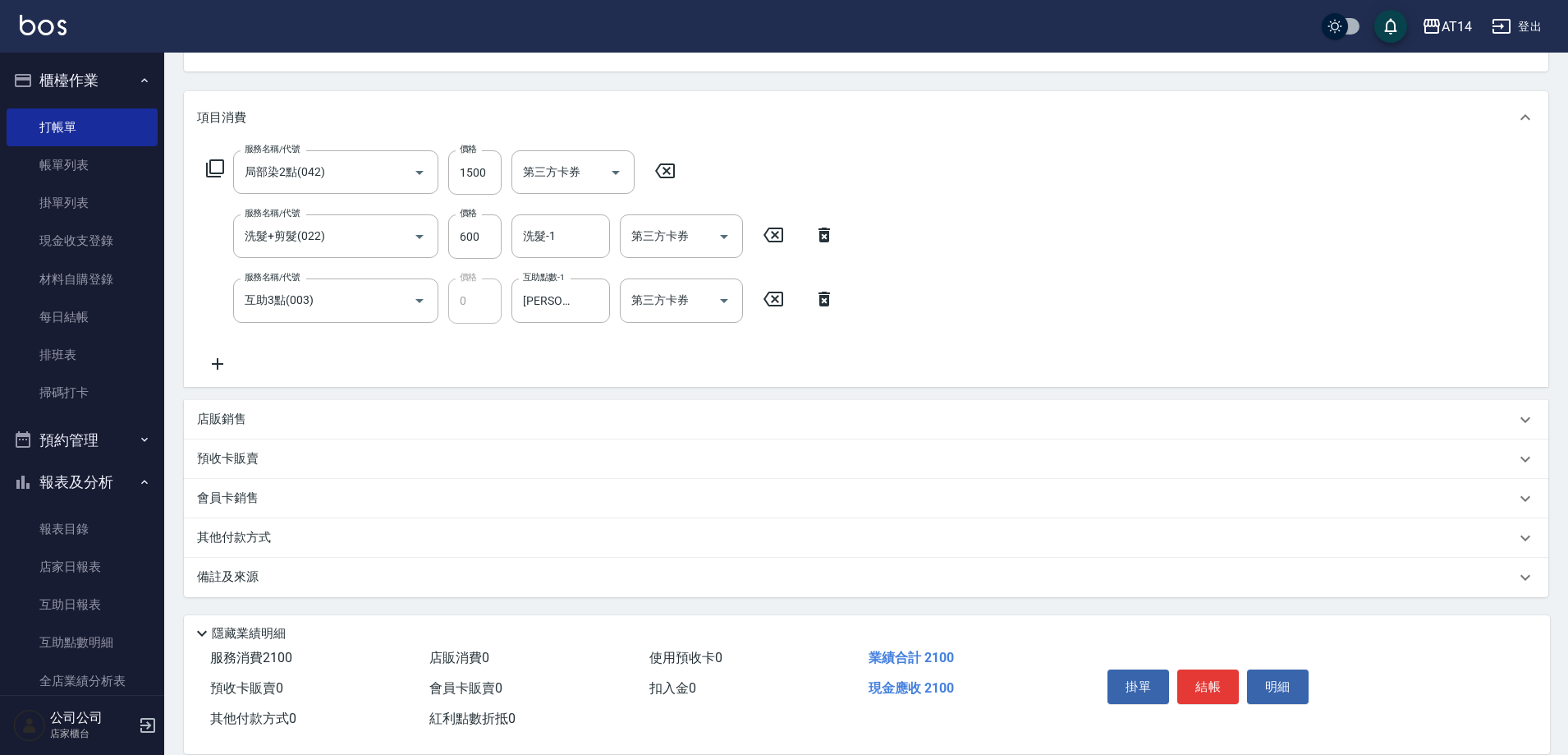
click at [267, 531] on p "其他付款方式" at bounding box center [238, 538] width 82 height 18
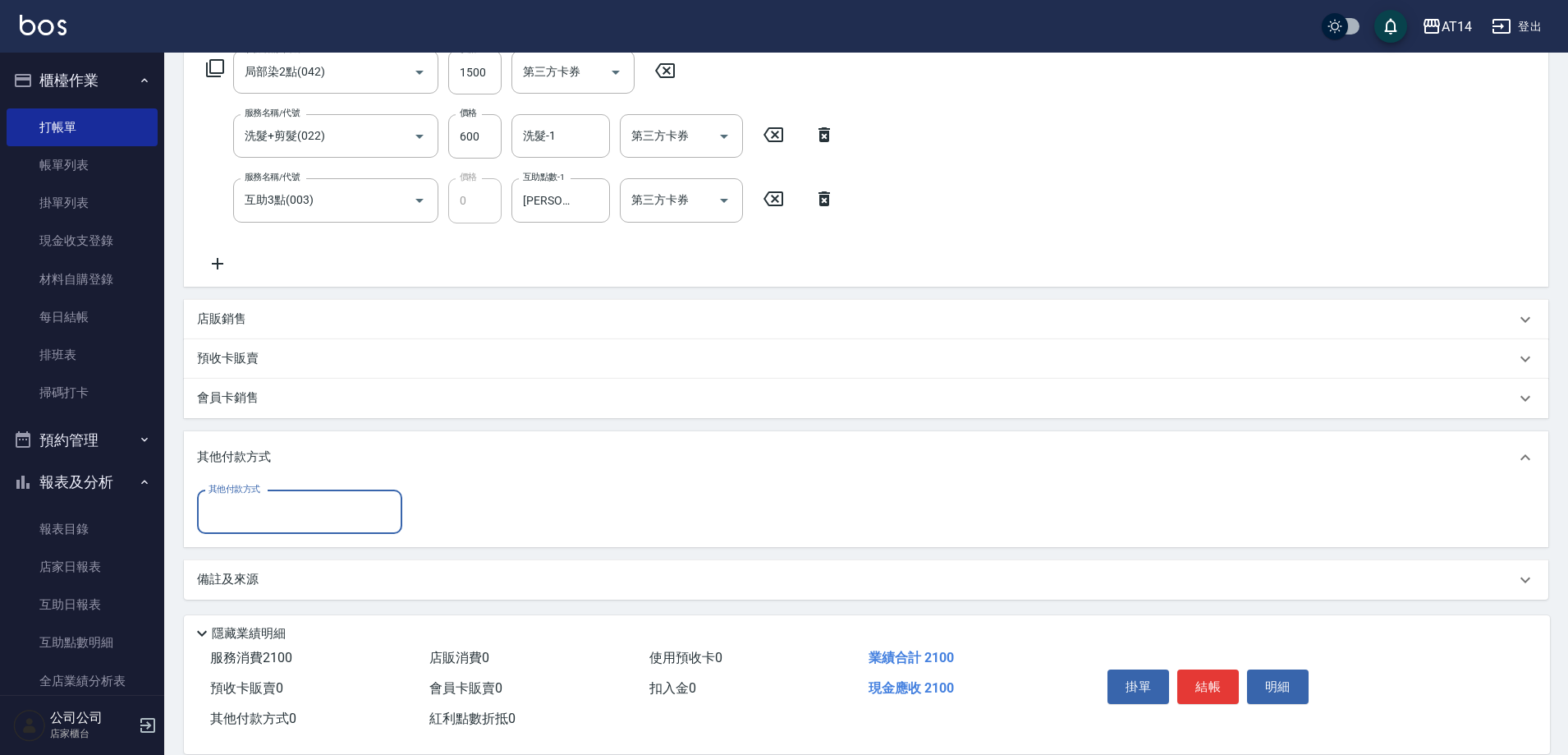
scroll to position [281, 0]
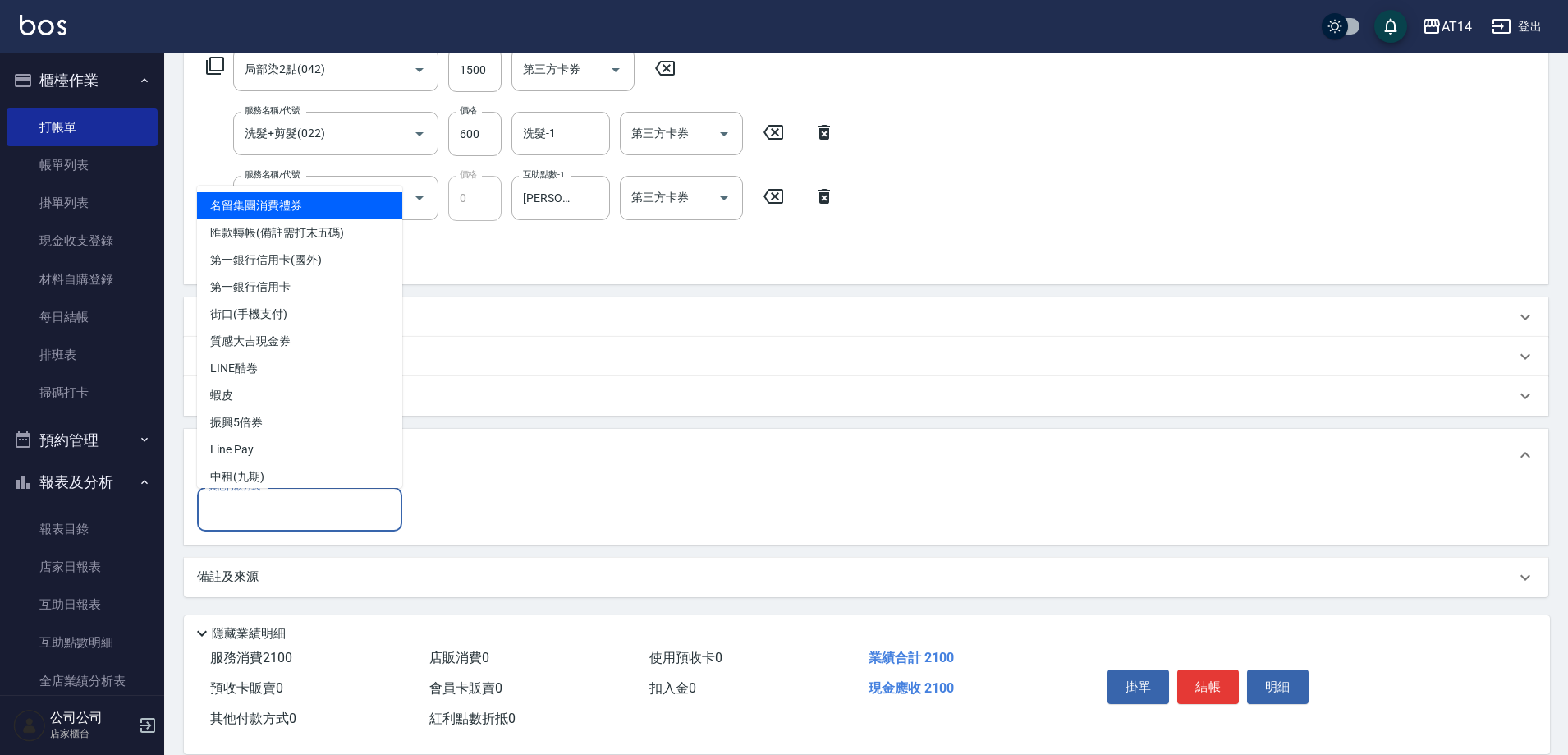
click at [285, 519] on input "其他付款方式" at bounding box center [299, 510] width 190 height 29
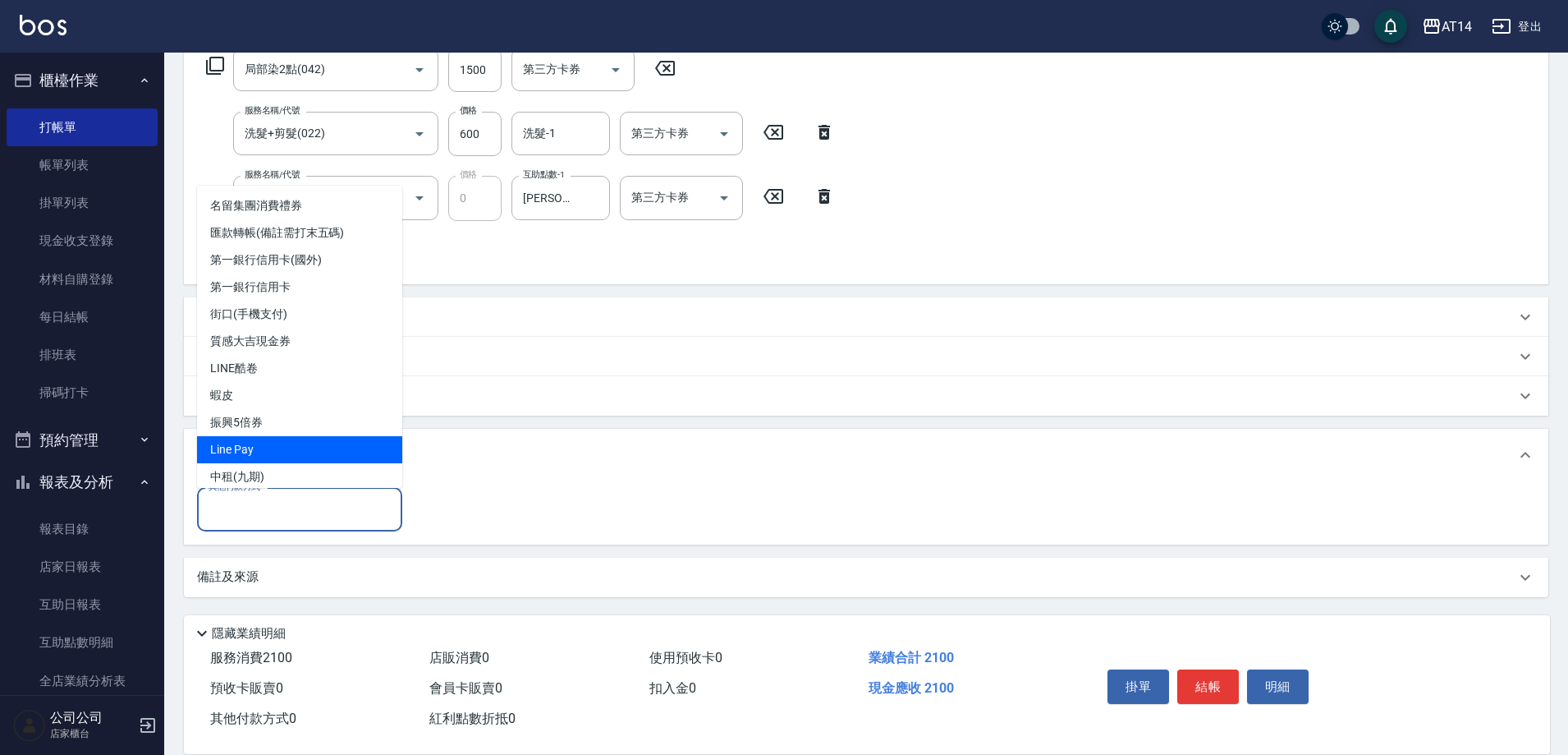
click at [227, 455] on span "Line Pay" at bounding box center [299, 450] width 205 height 27
type input "Line Pay"
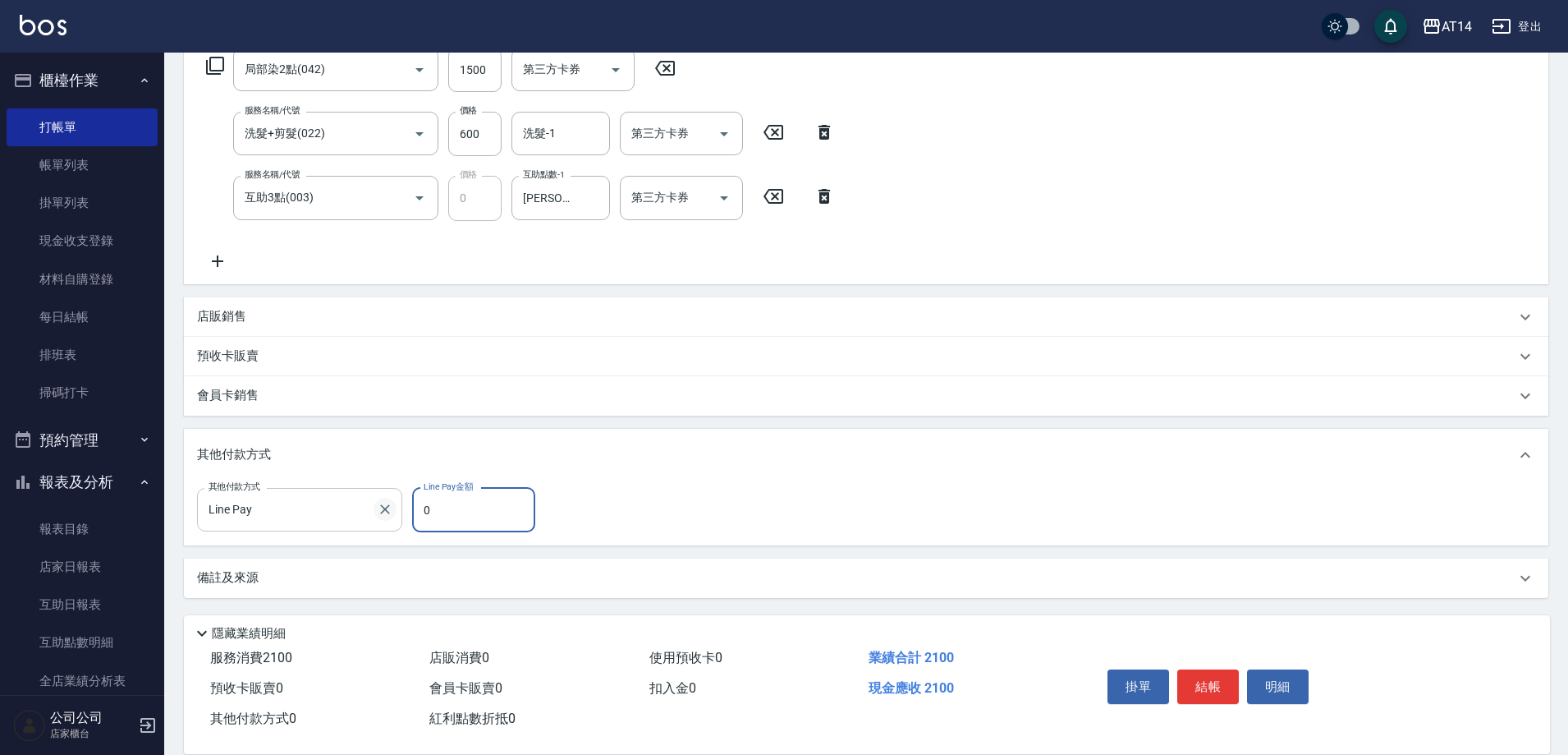
drag, startPoint x: 443, startPoint y: 509, endPoint x: 385, endPoint y: 514, distance: 58.2
click at [385, 514] on div "其他付款方式 Line Pay 其他付款方式 Line Pay金額 0 Line Pay金額" at bounding box center [371, 510] width 348 height 44
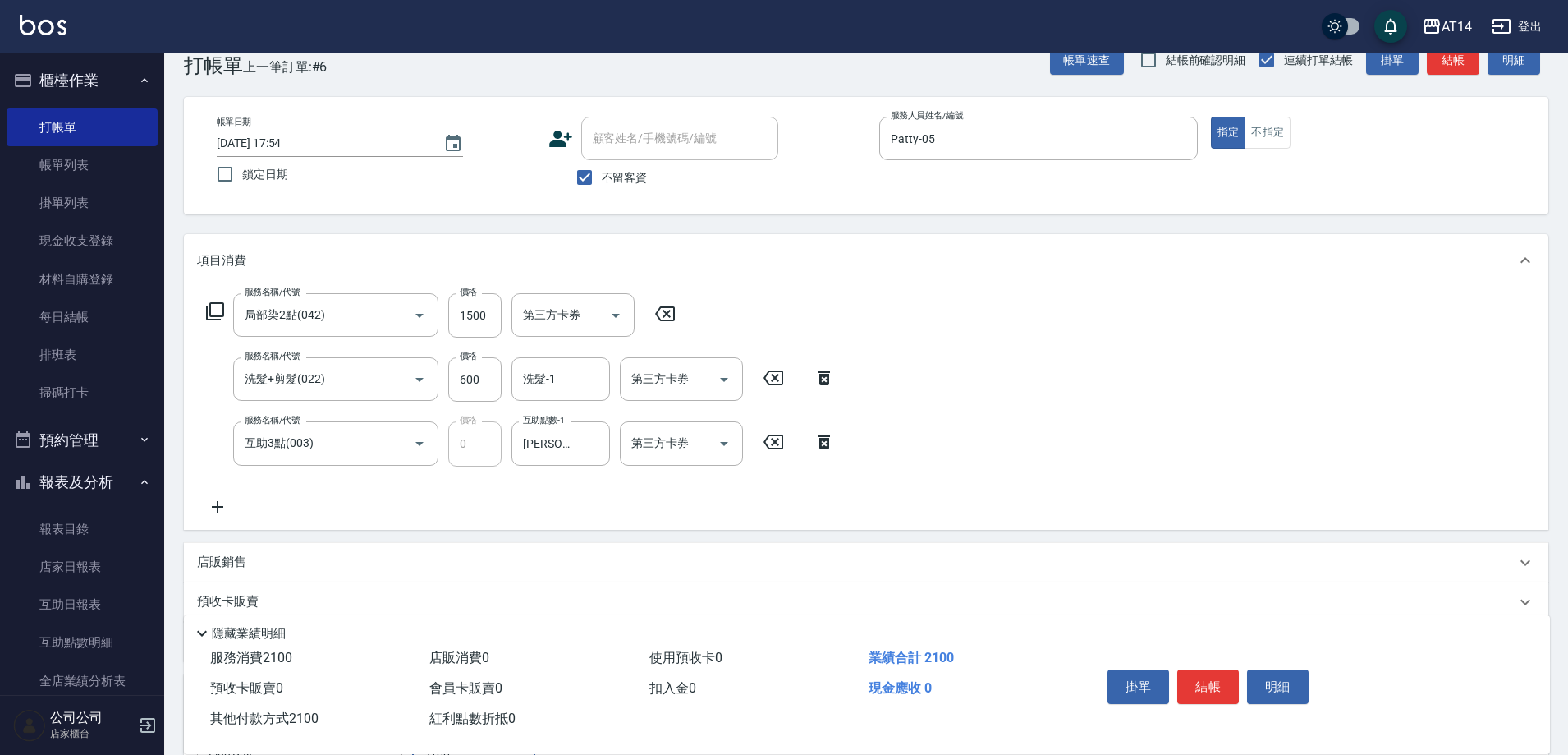
scroll to position [34, 0]
type input "2100"
click at [1226, 685] on button "結帳" at bounding box center [1208, 686] width 62 height 34
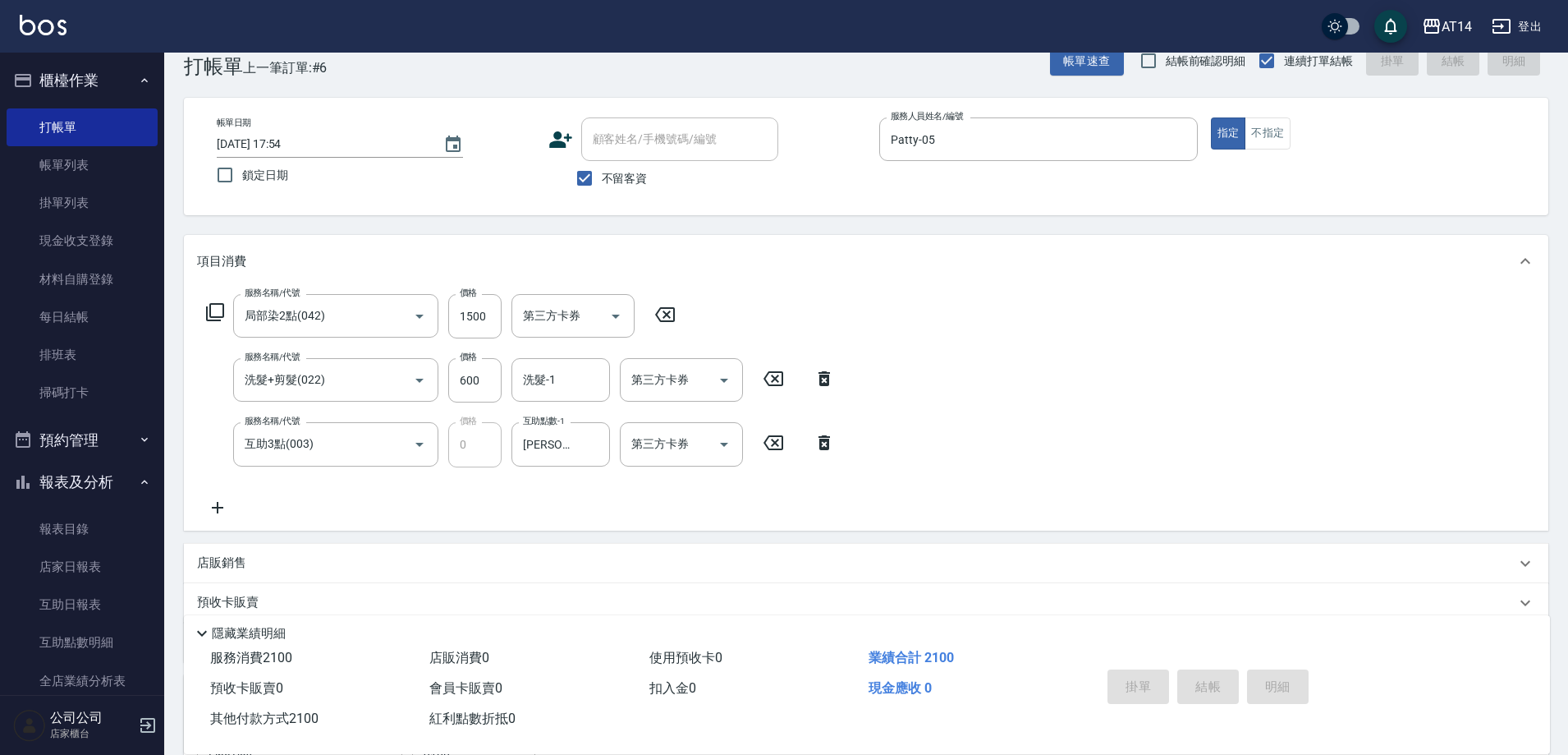
type input "[DATE] 18:12"
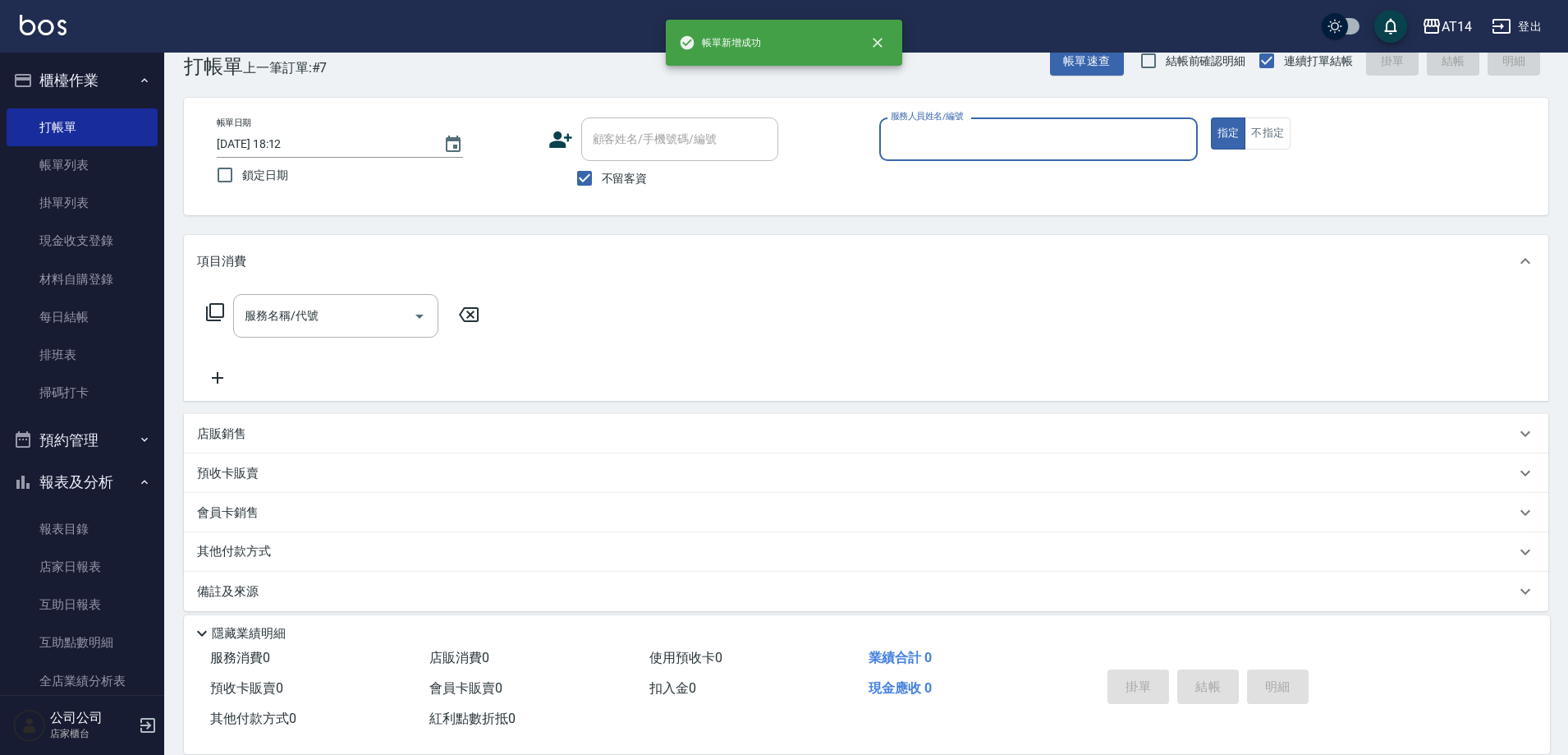
click at [930, 148] on input "服務人員姓名/編號" at bounding box center [1039, 139] width 304 height 29
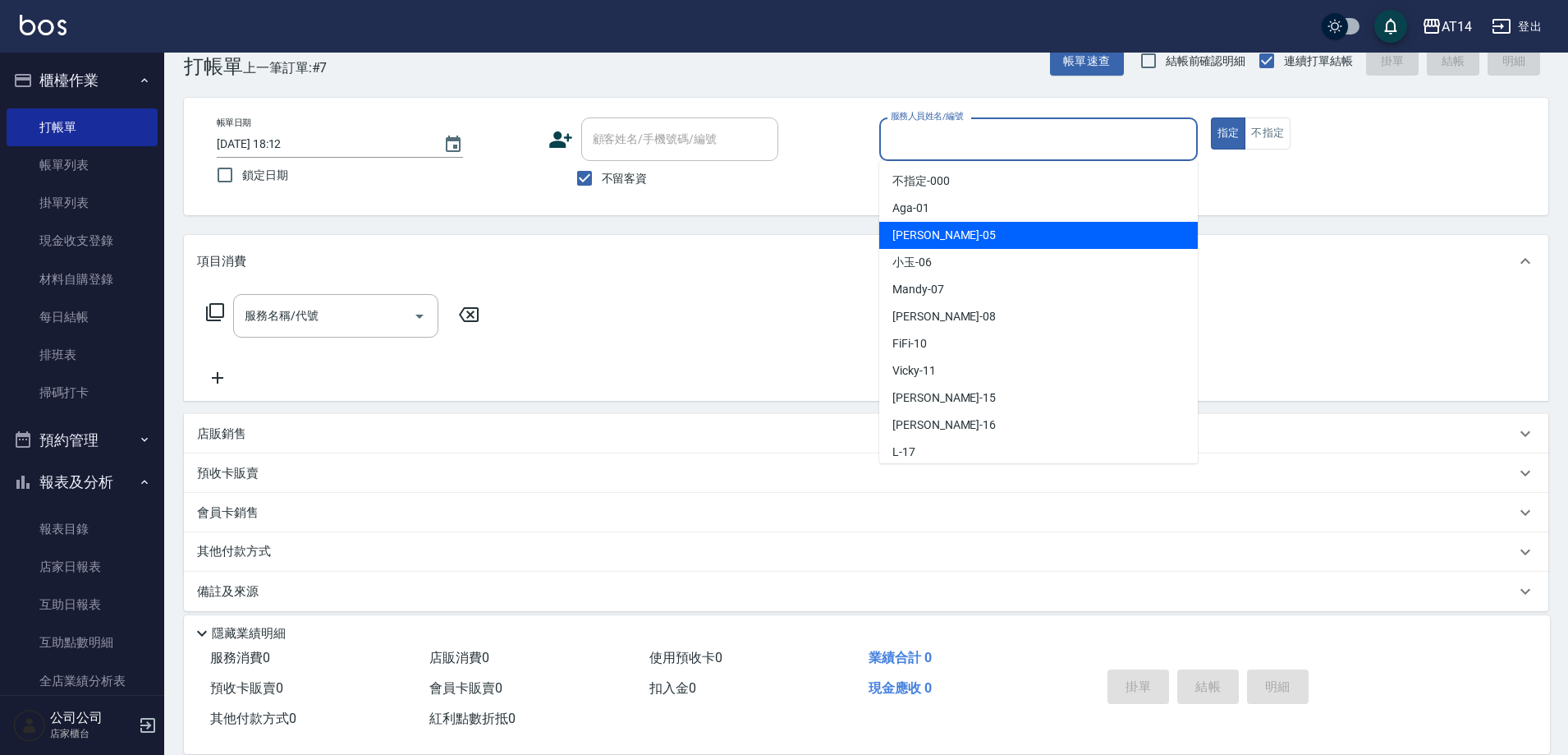
click at [916, 245] on div "Patty -05" at bounding box center [1039, 235] width 318 height 27
type input "Patty-05"
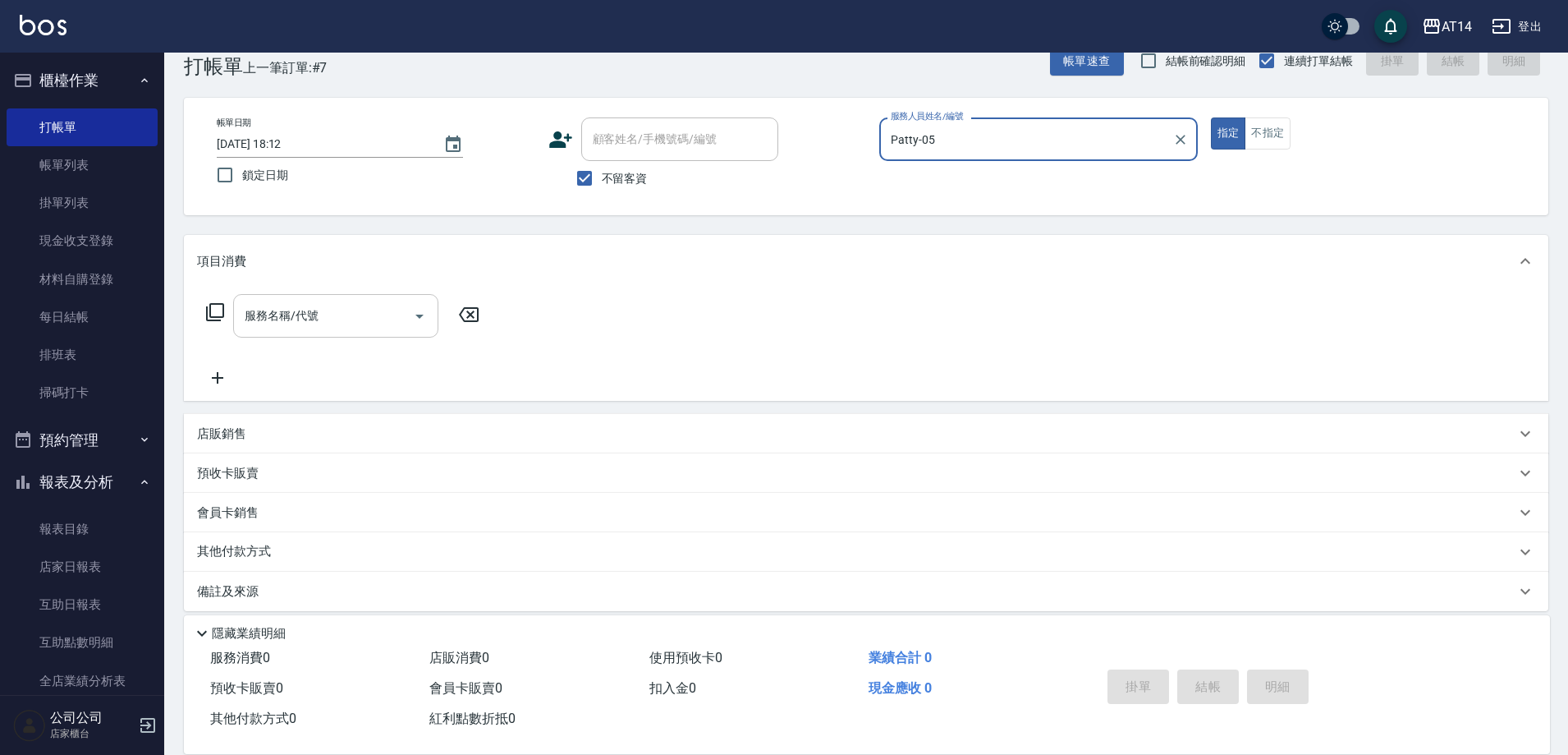
click at [273, 314] on div "服務名稱/代號 服務名稱/代號" at bounding box center [336, 316] width 205 height 43
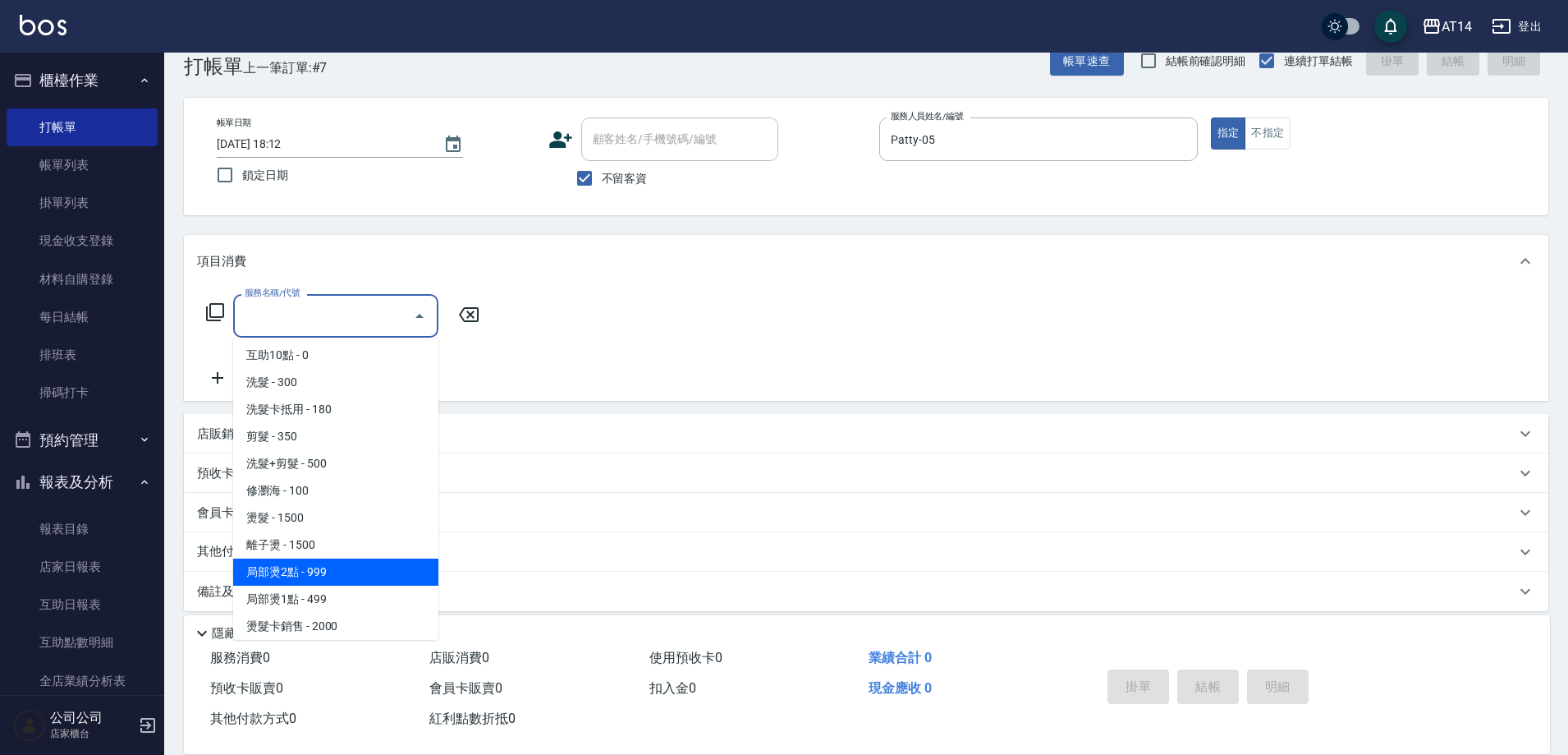
scroll to position [329, 0]
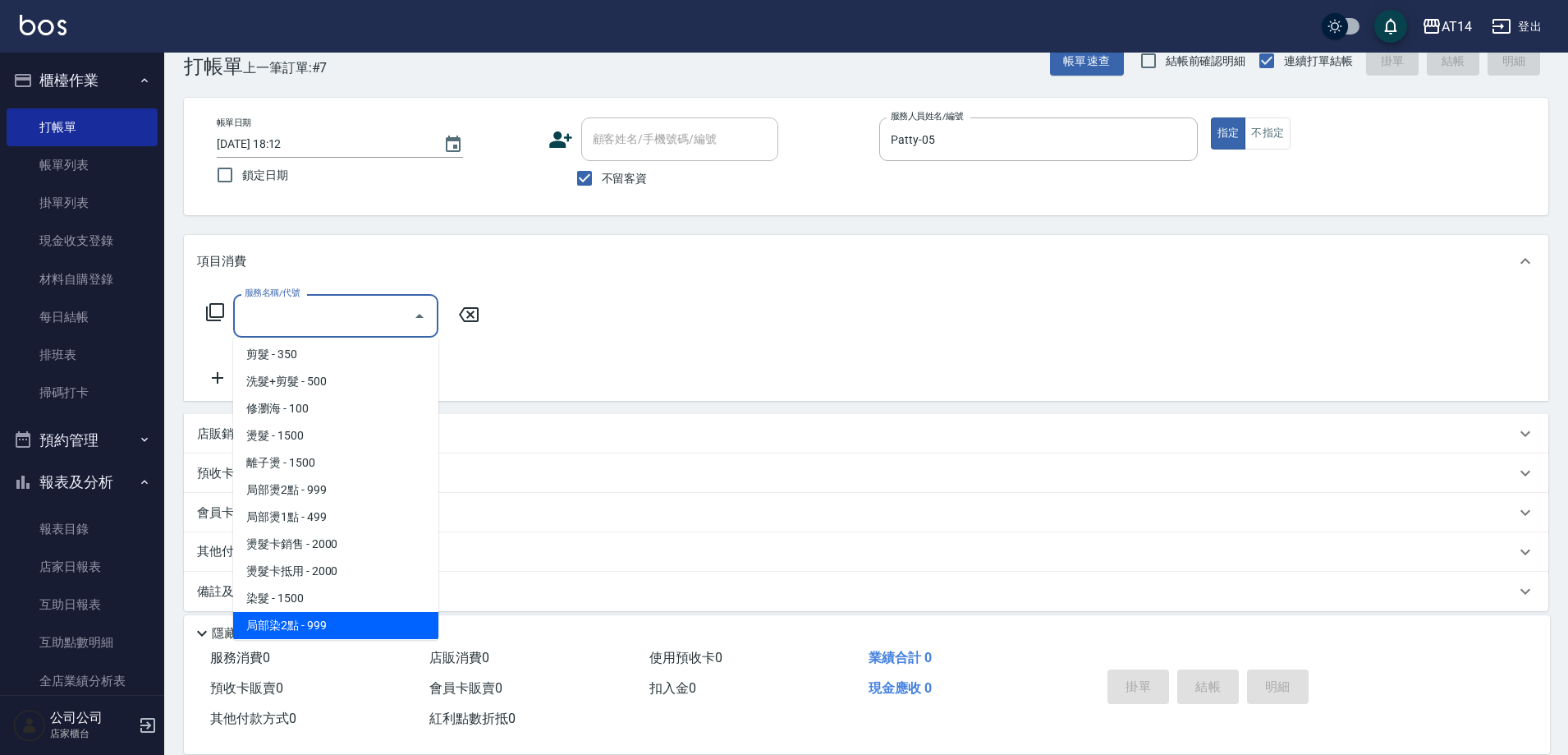
click at [296, 632] on span "局部染2點 - 999" at bounding box center [336, 626] width 205 height 27
type input "局部染2點(042)"
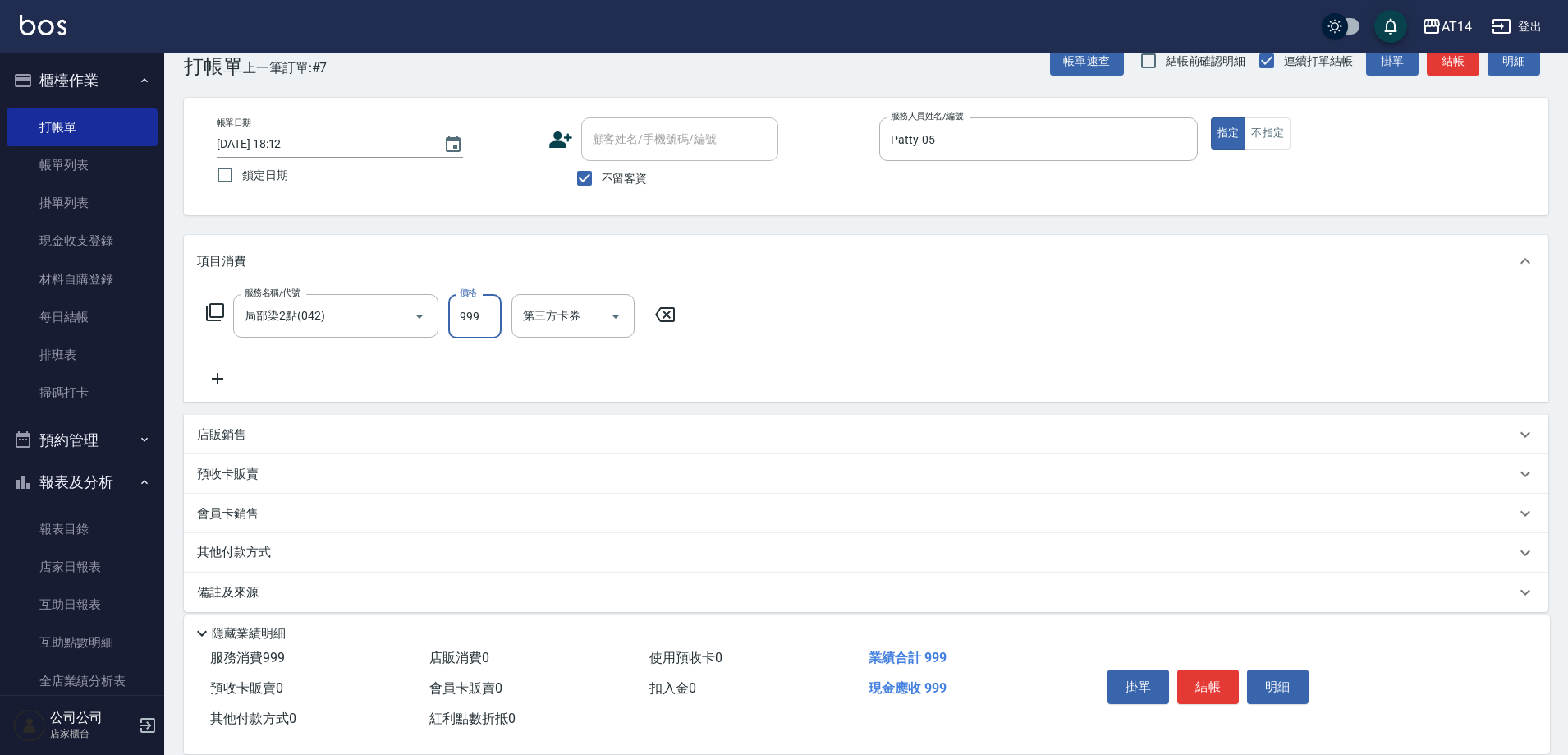
click at [480, 306] on input "999" at bounding box center [474, 316] width 53 height 44
type input "1300"
click at [214, 377] on icon at bounding box center [217, 378] width 41 height 20
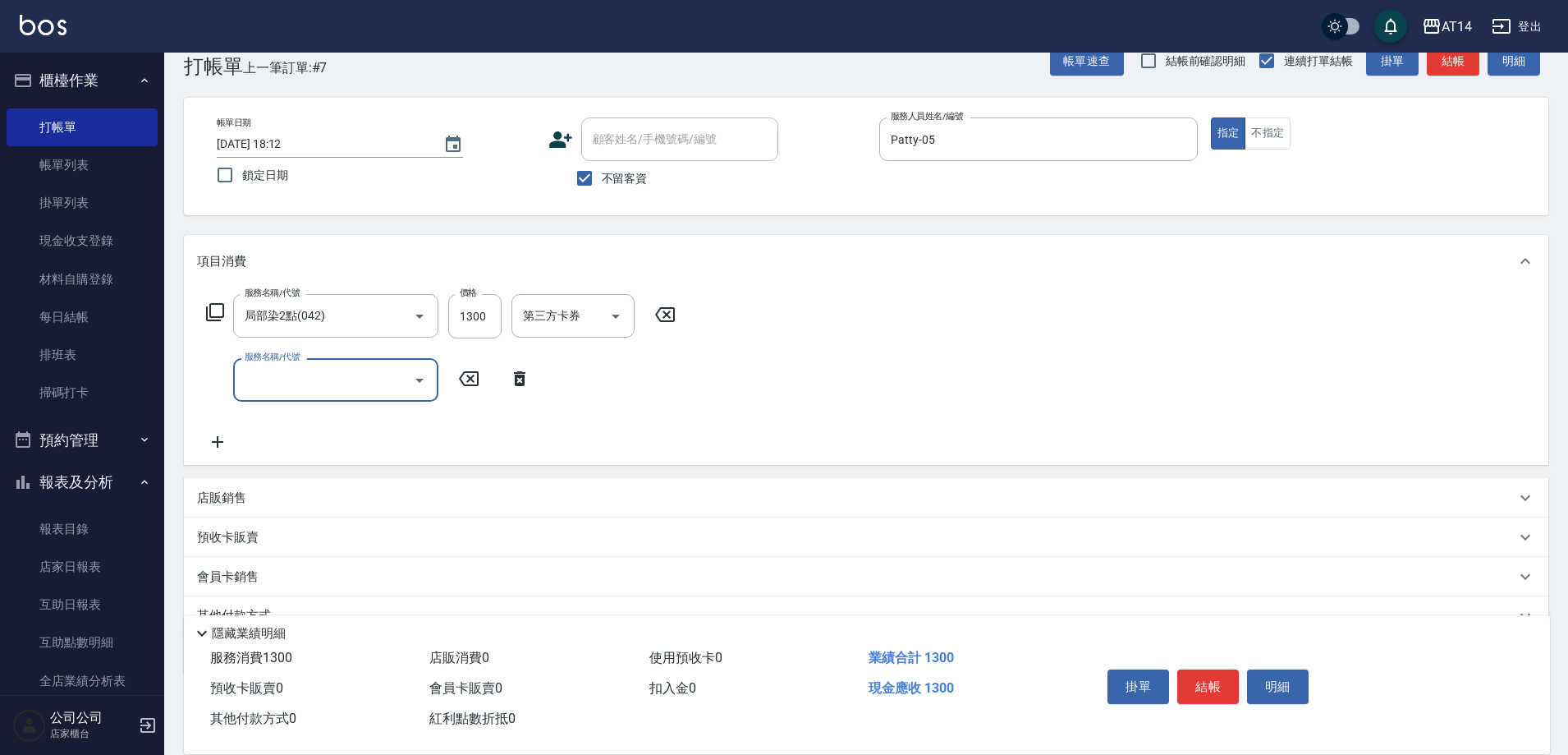
click at [264, 377] on input "服務名稱/代號" at bounding box center [323, 380] width 166 height 29
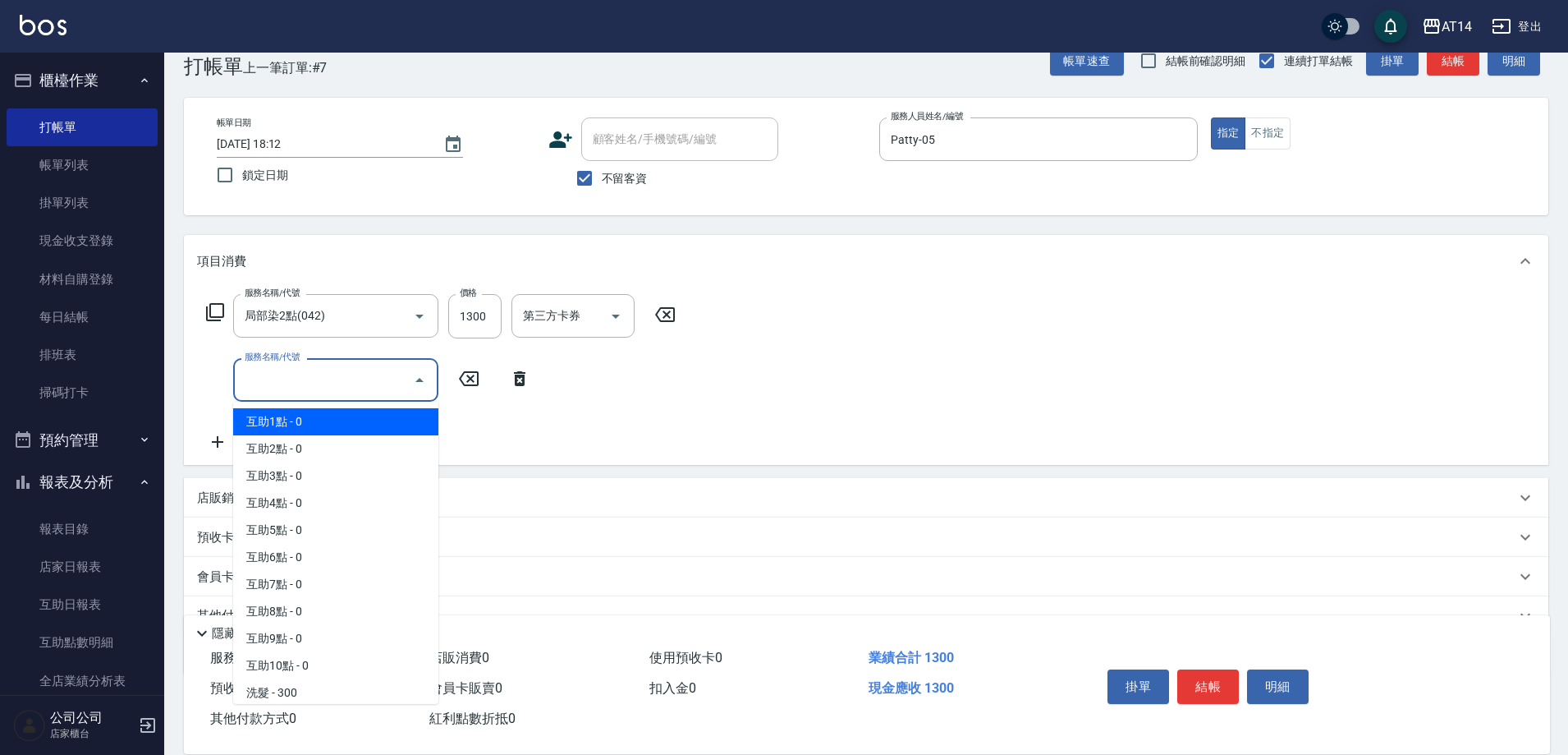
click at [283, 424] on span "互助1點 - 0" at bounding box center [336, 422] width 205 height 27
type input "互助1點(001)"
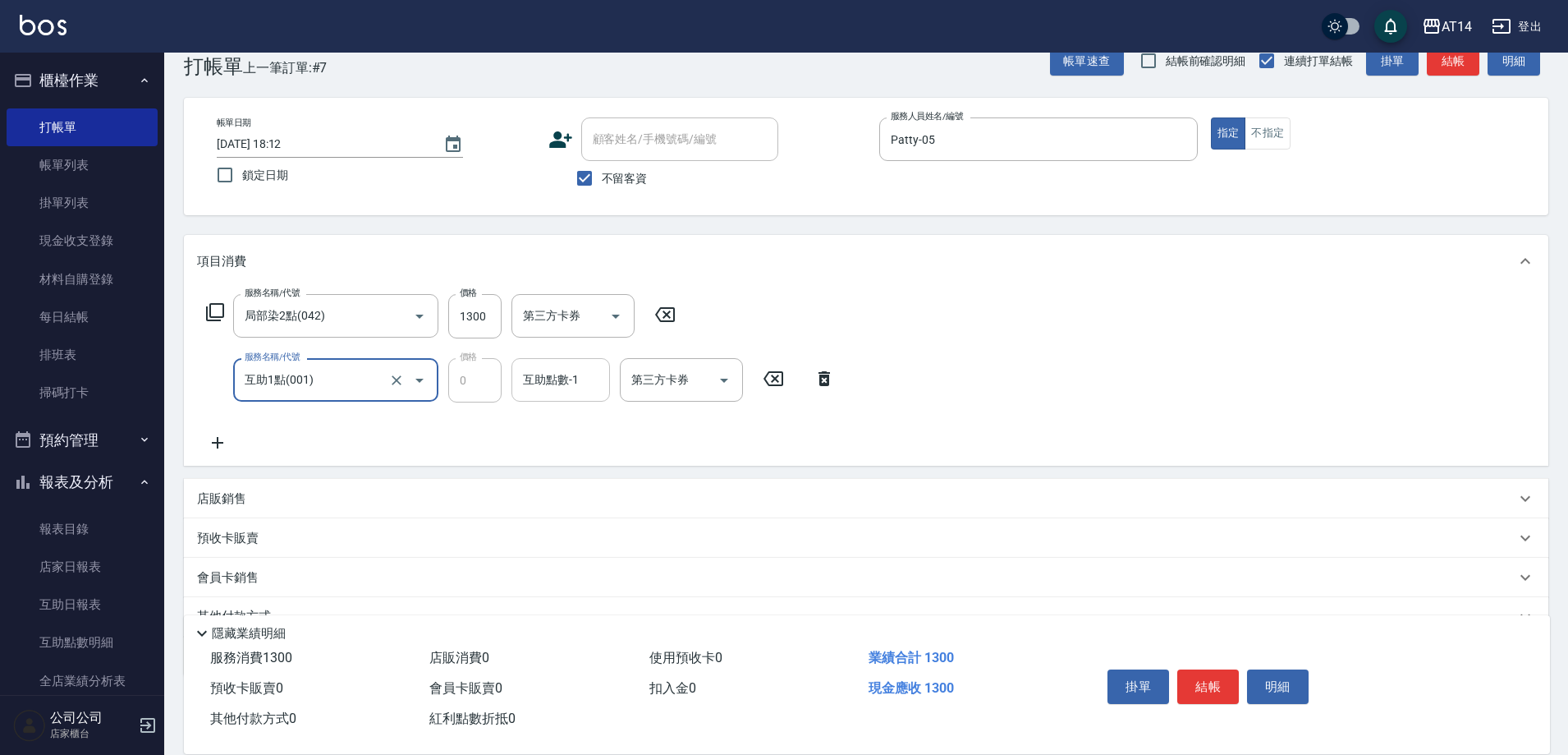
click at [581, 386] on input "互助點數-1" at bounding box center [560, 380] width 84 height 29
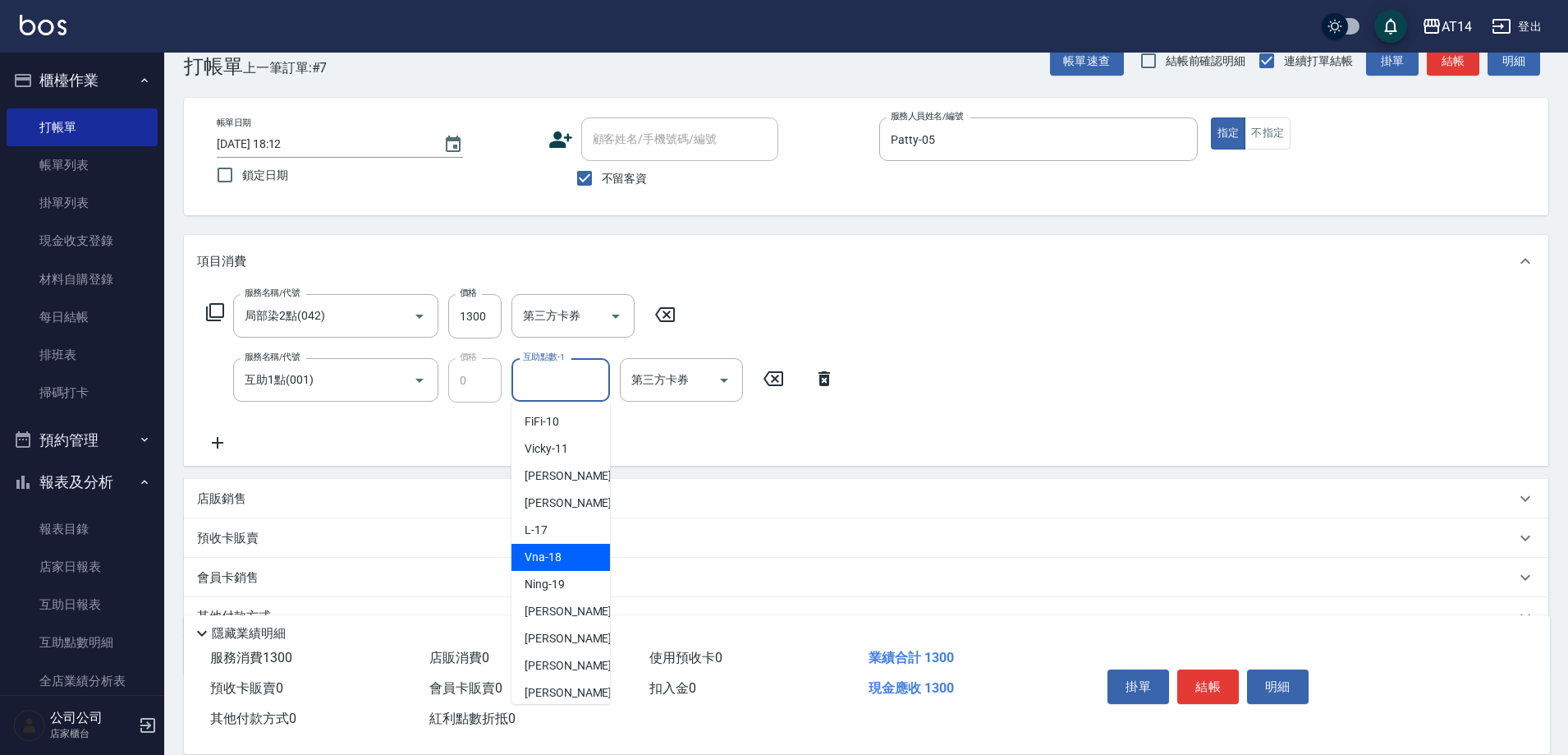
scroll to position [164, 0]
click at [546, 617] on span "[PERSON_NAME] -20" at bounding box center [576, 609] width 103 height 17
type input "[PERSON_NAME]-20"
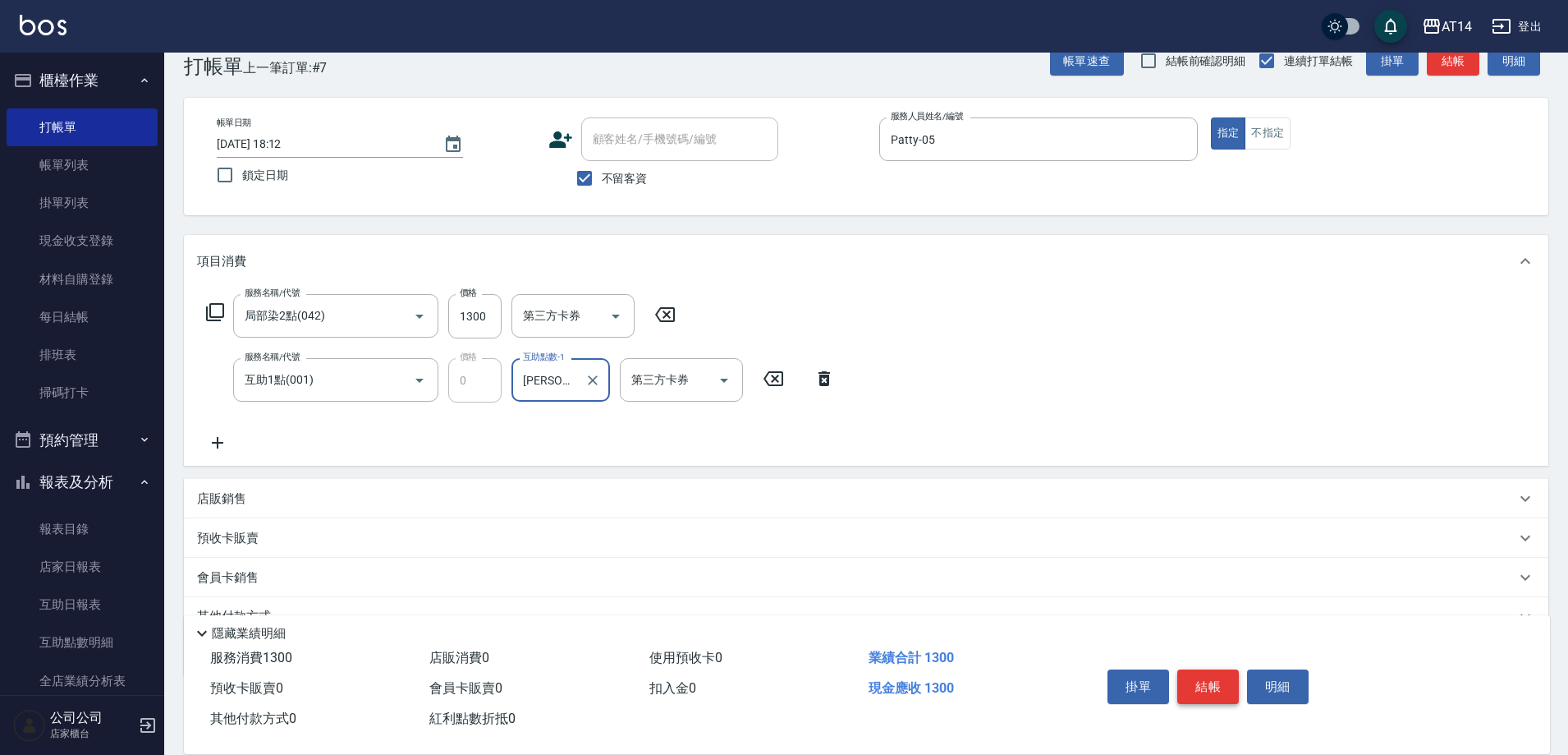
click at [1222, 669] on button "結帳" at bounding box center [1208, 686] width 62 height 34
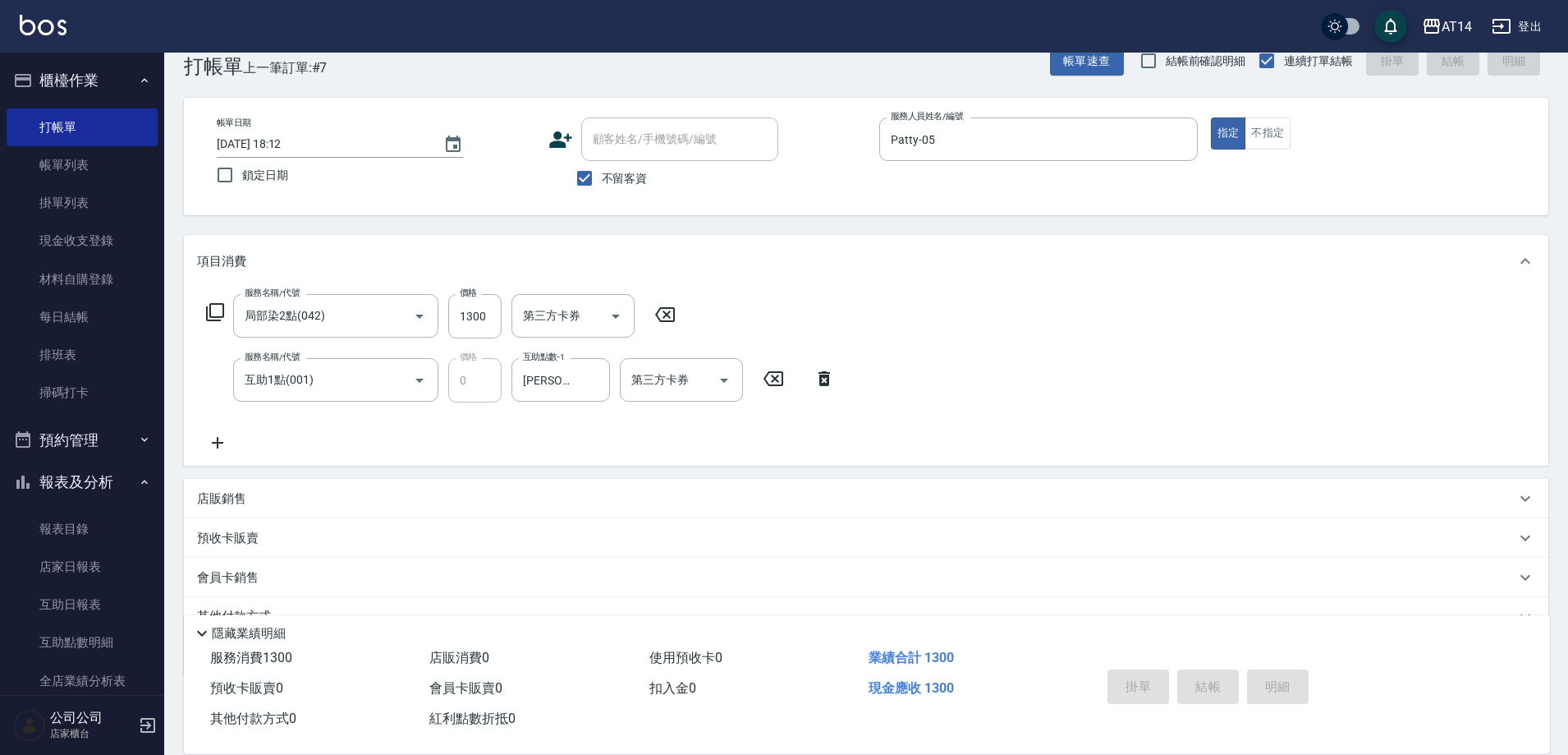
type input "[DATE] 18:13"
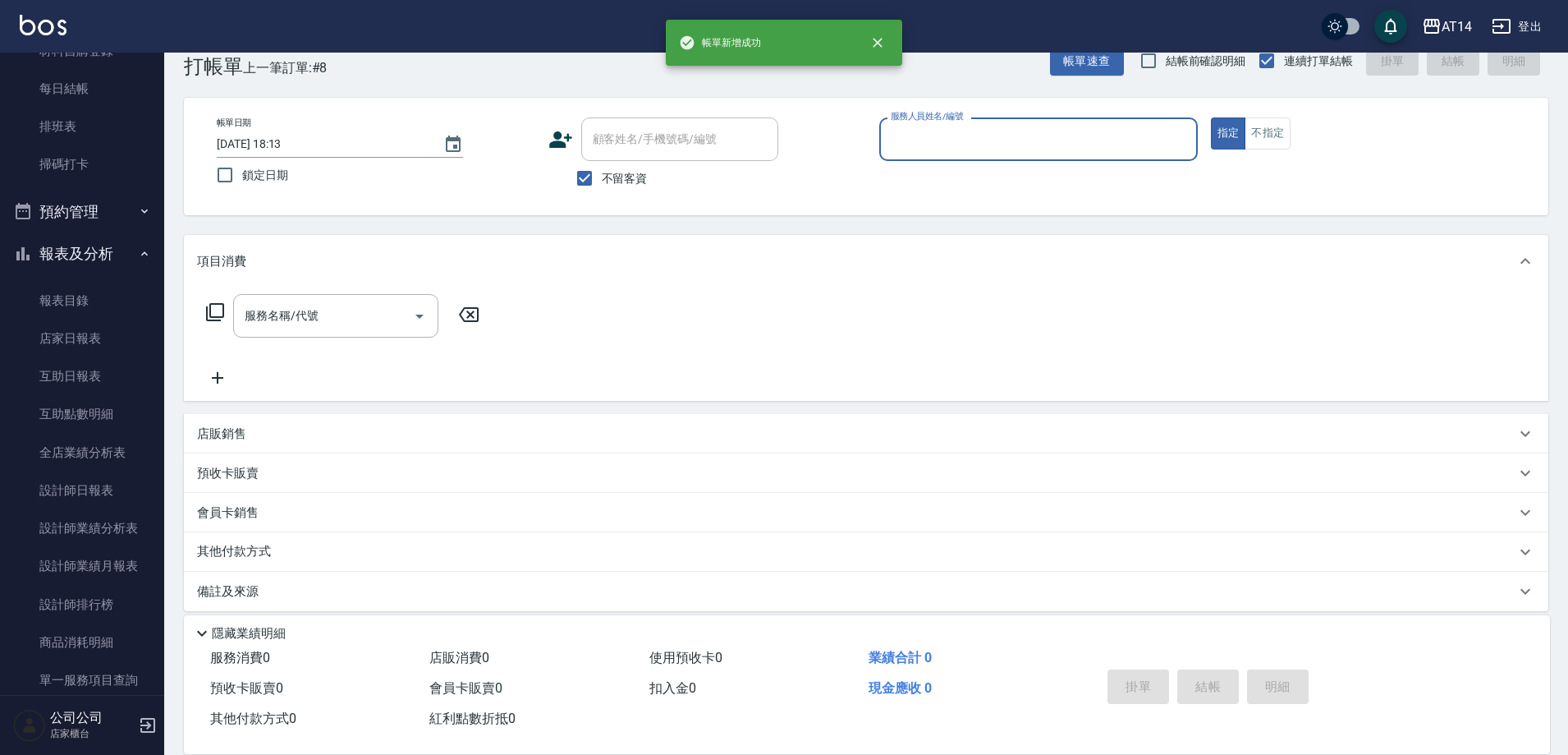
scroll to position [246, 0]
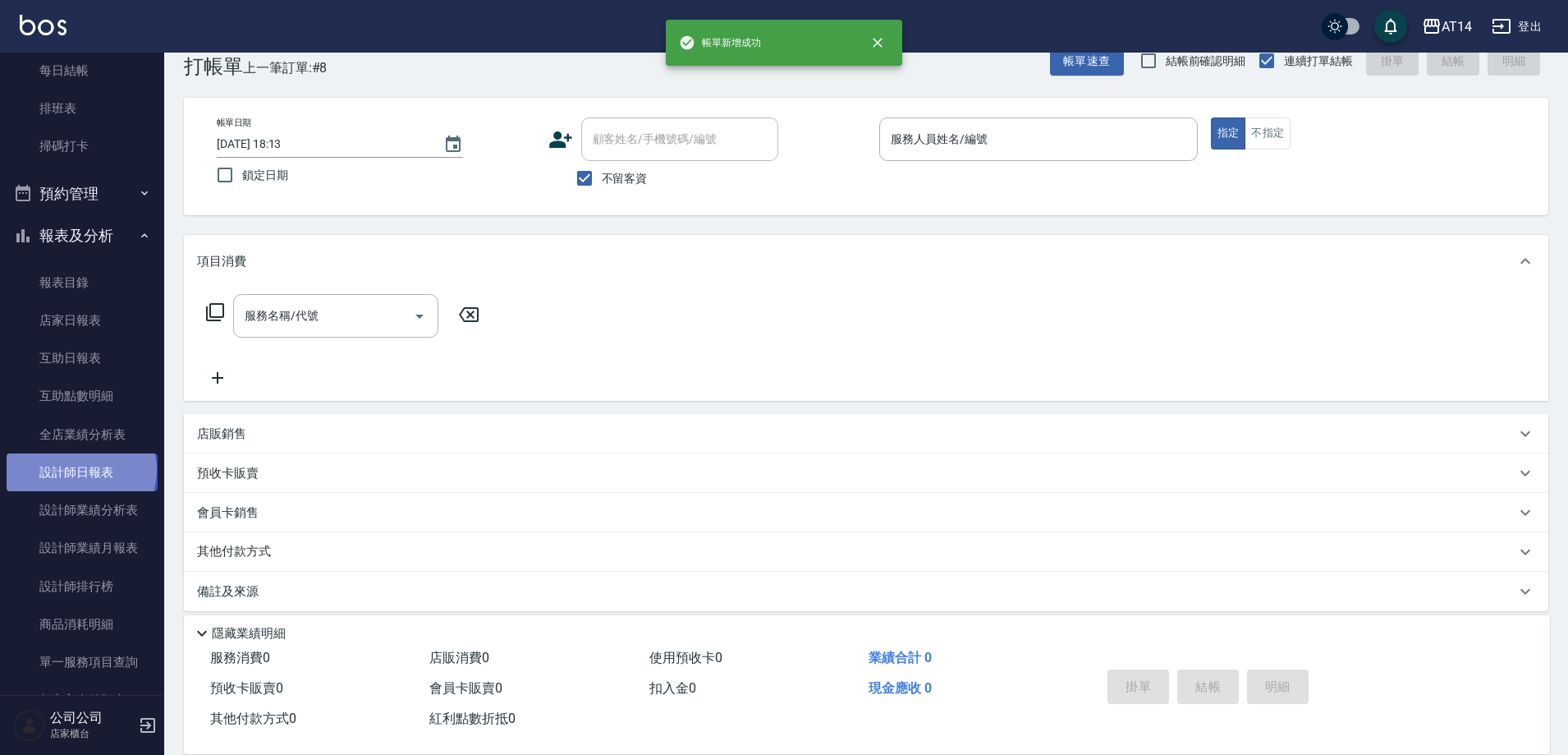
click at [80, 470] on link "設計師日報表" at bounding box center [81, 473] width 151 height 38
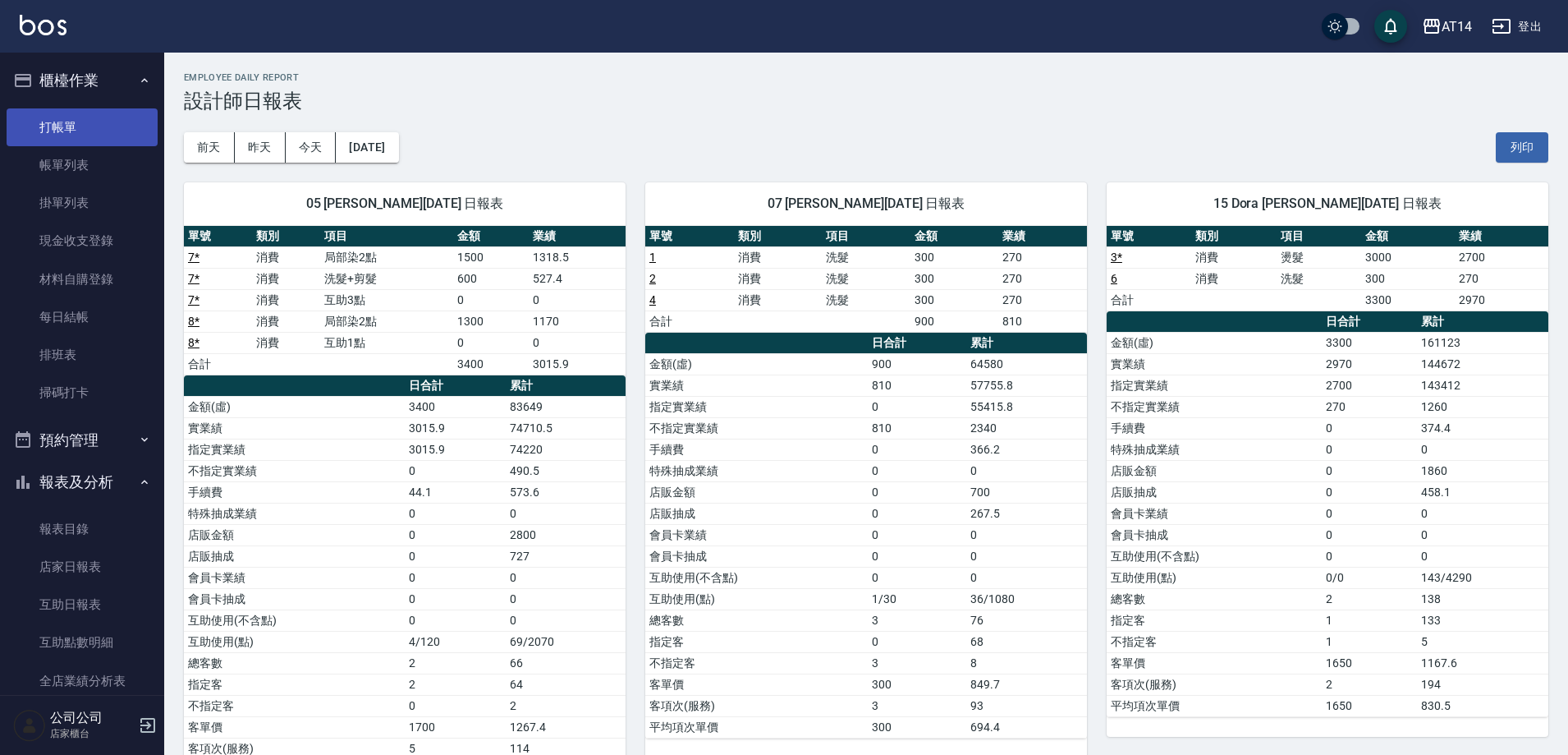
click at [100, 124] on link "打帳單" at bounding box center [81, 128] width 151 height 38
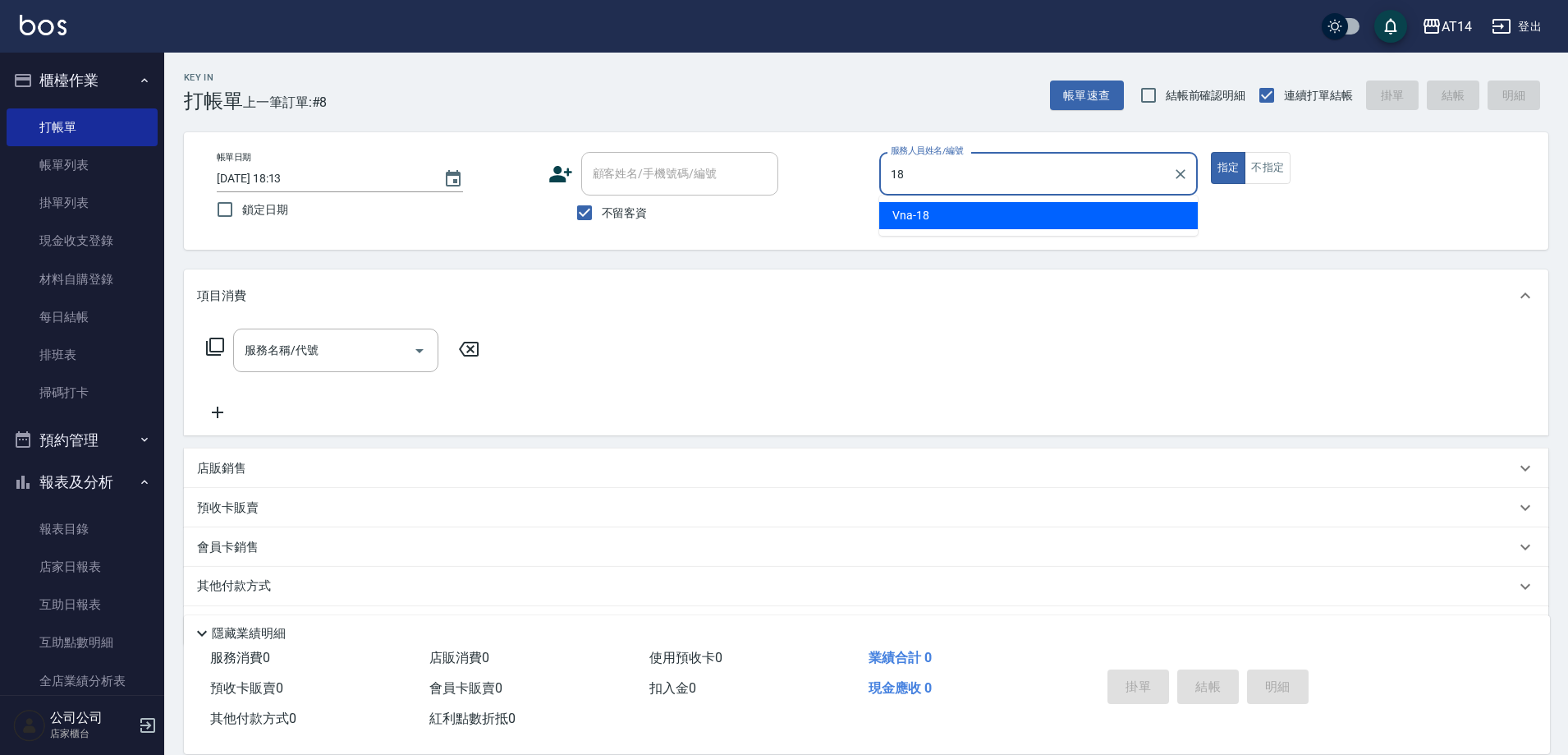
type input "Vna-18"
type button "true"
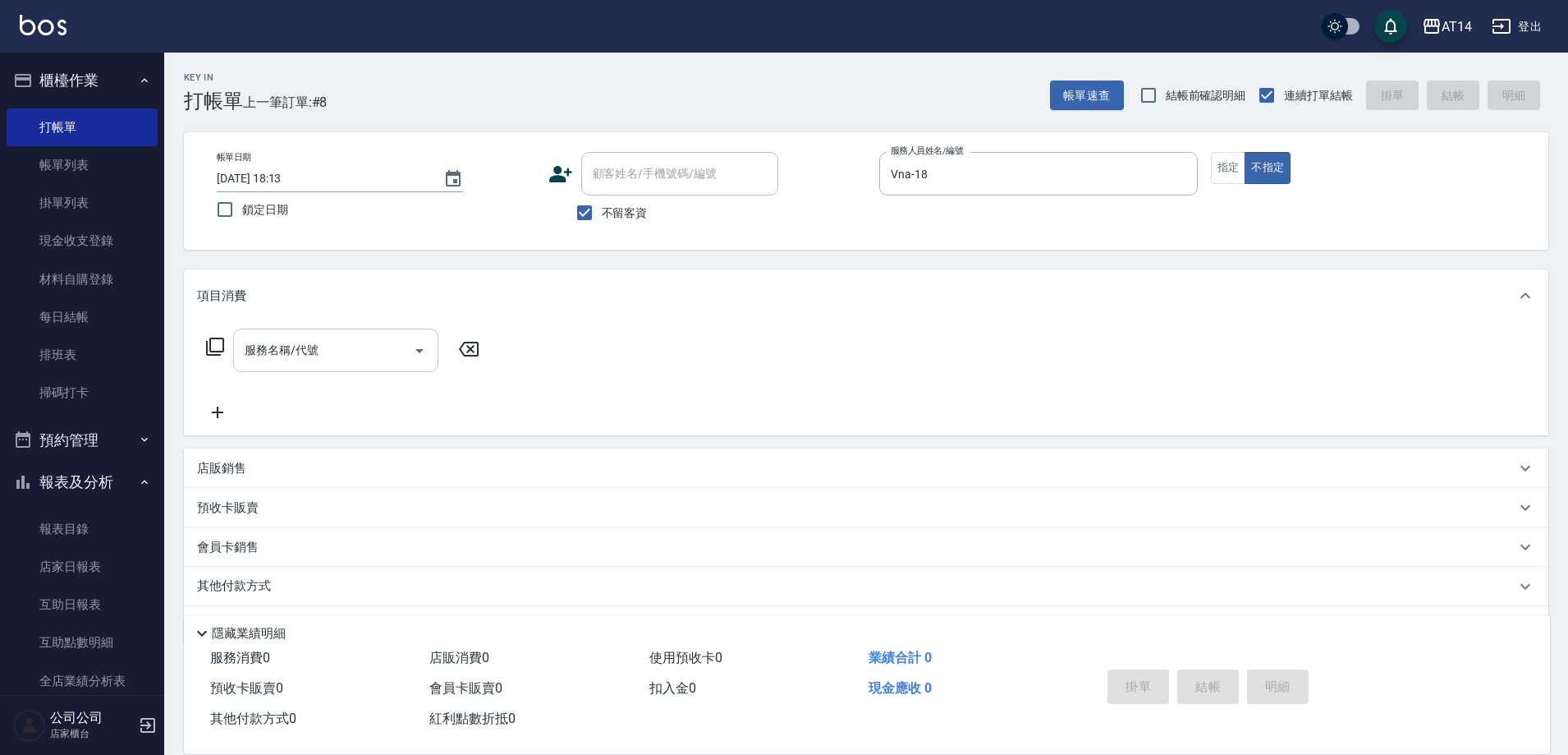
click at [342, 336] on input "服務名稱/代號" at bounding box center [323, 350] width 166 height 29
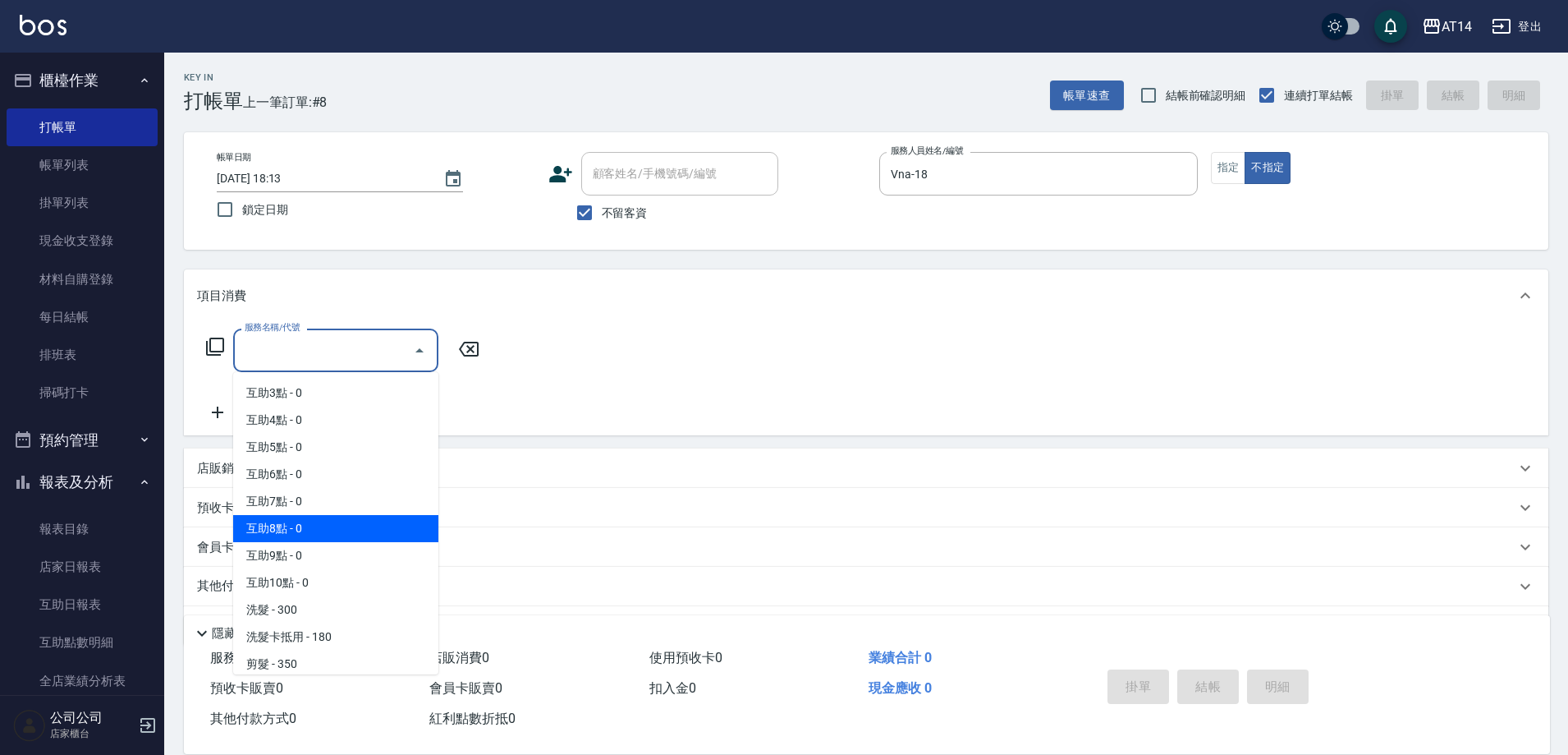
scroll to position [82, 0]
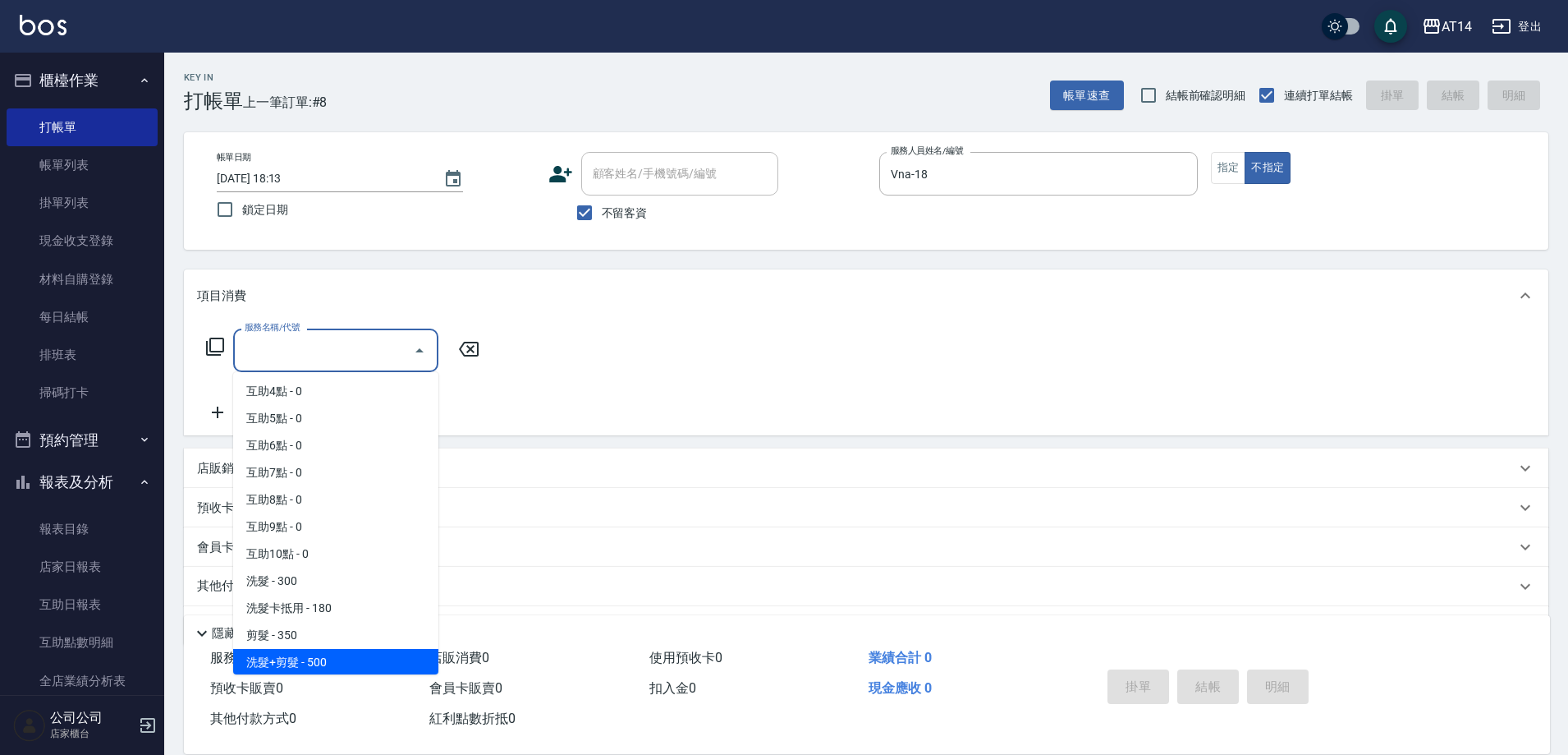
click at [313, 668] on span "洗髮+剪髮 - 500" at bounding box center [336, 663] width 205 height 27
type input "洗髮+剪髮(022)"
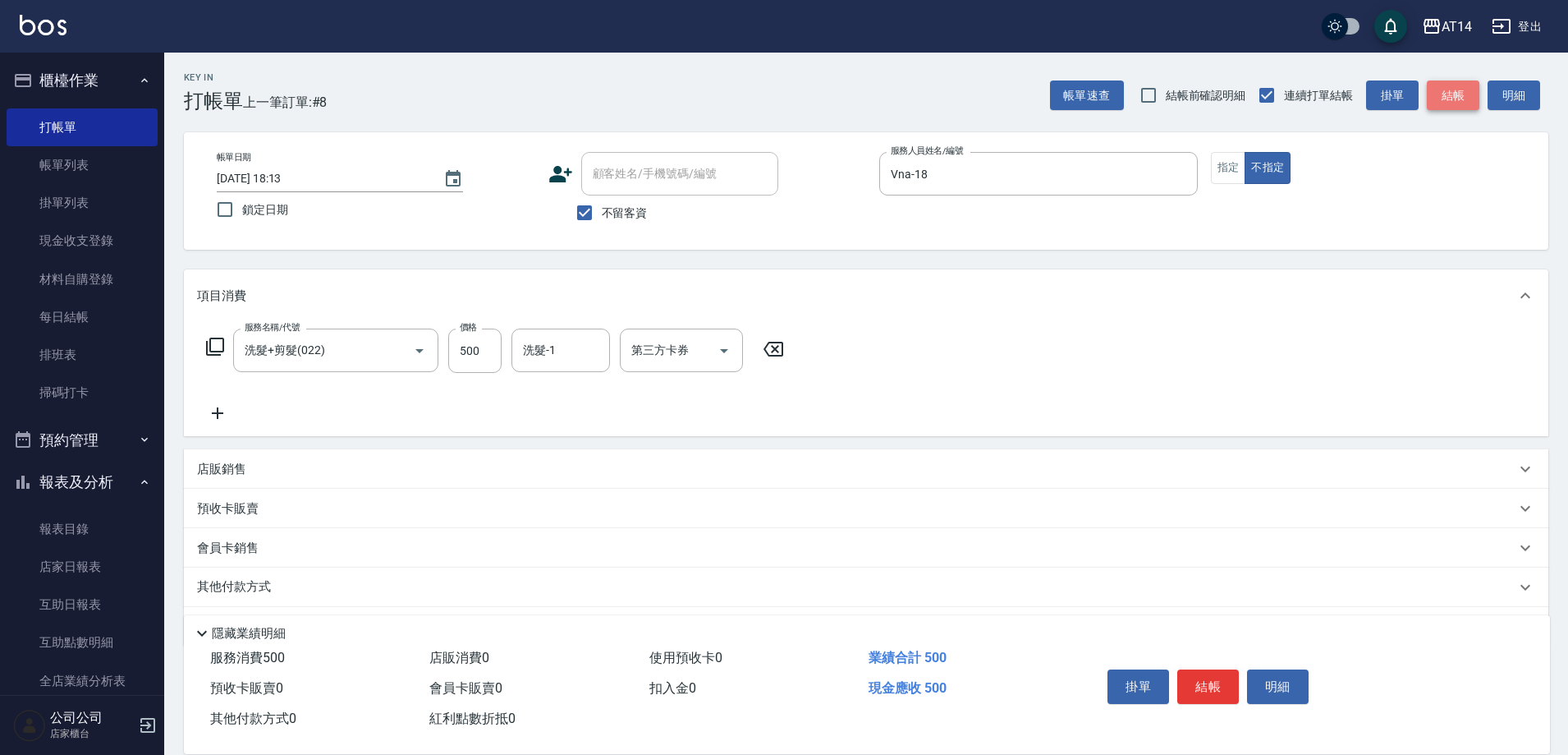
click at [1465, 102] on button "結帳" at bounding box center [1453, 96] width 52 height 31
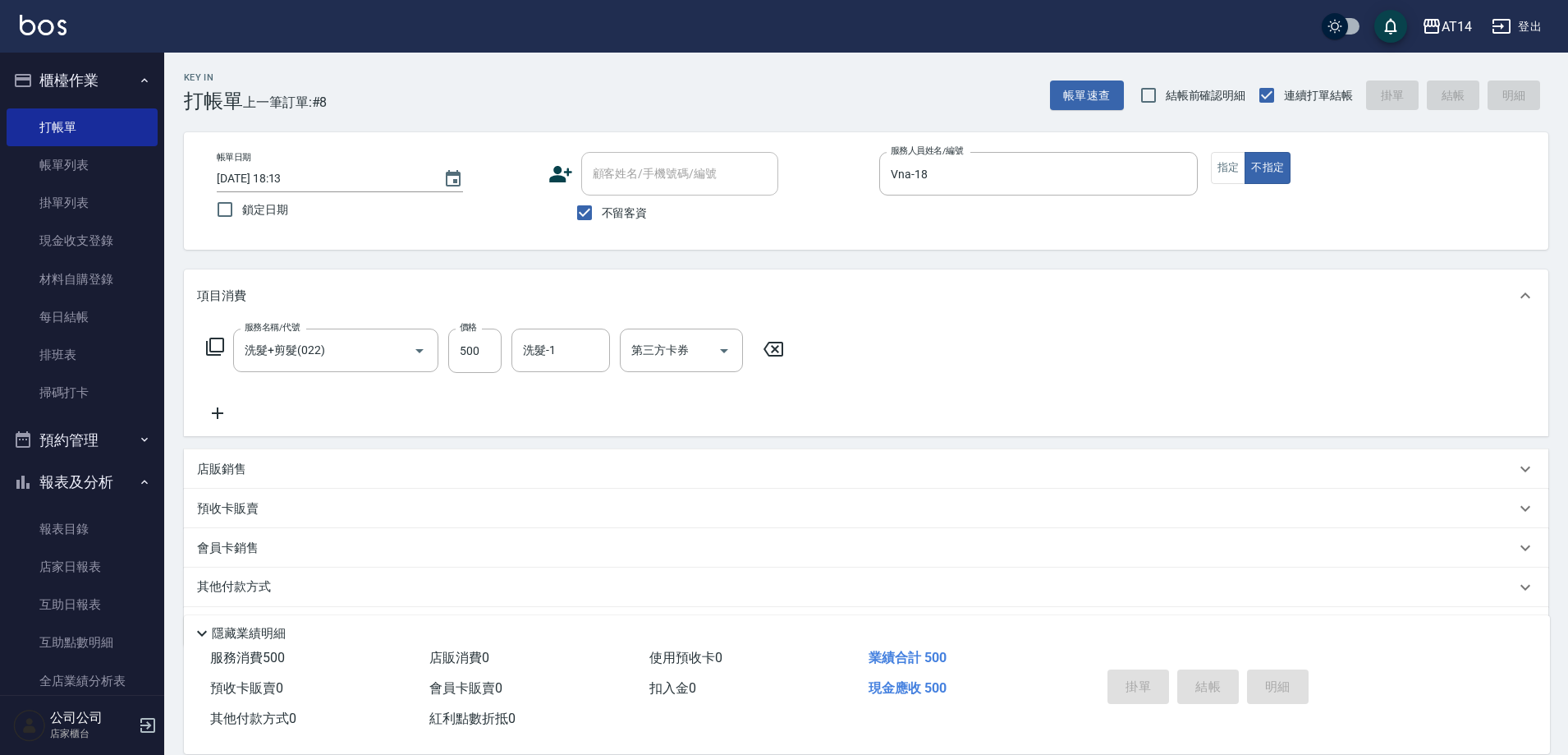
type input "[DATE] 18:17"
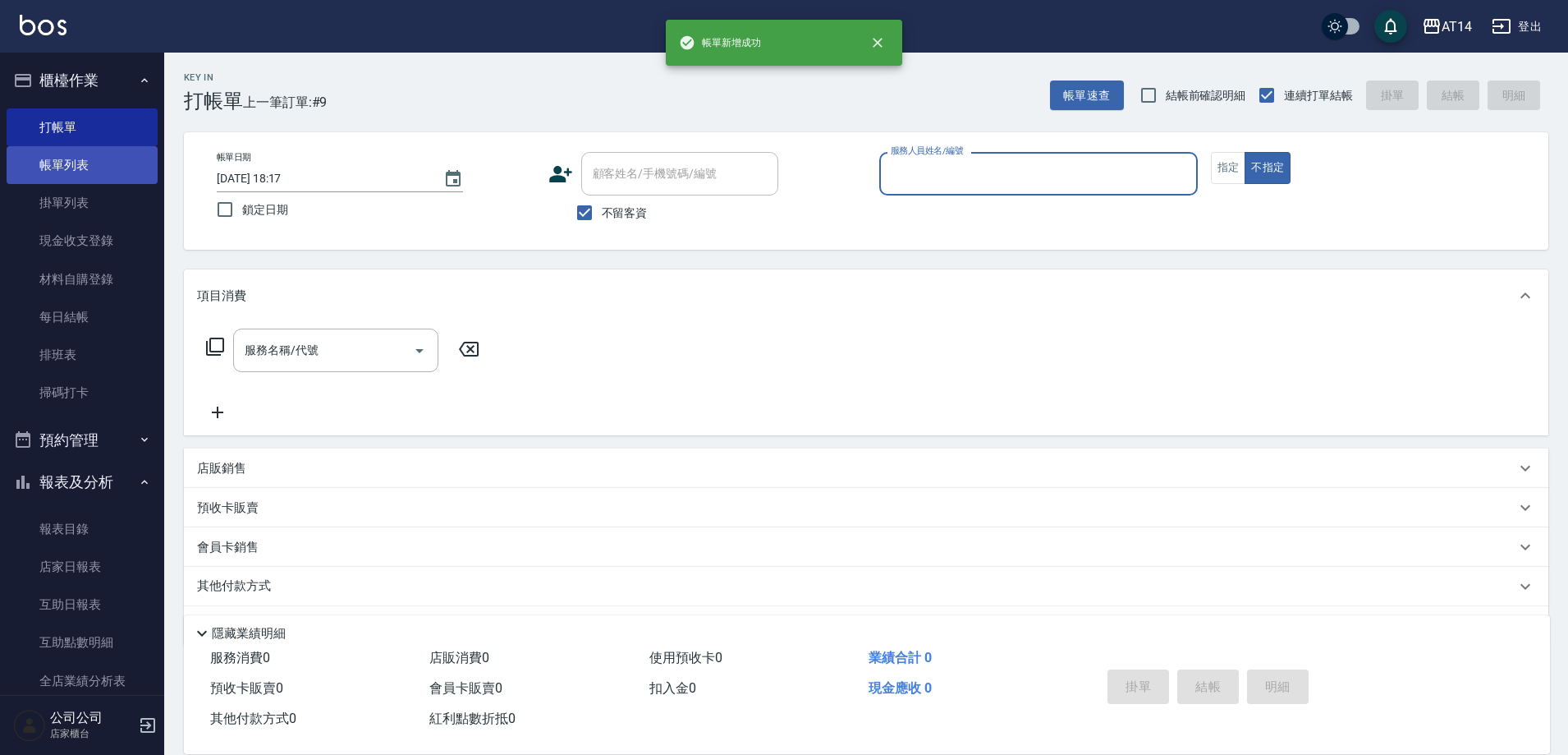
click at [75, 156] on link "帳單列表" at bounding box center [81, 165] width 151 height 38
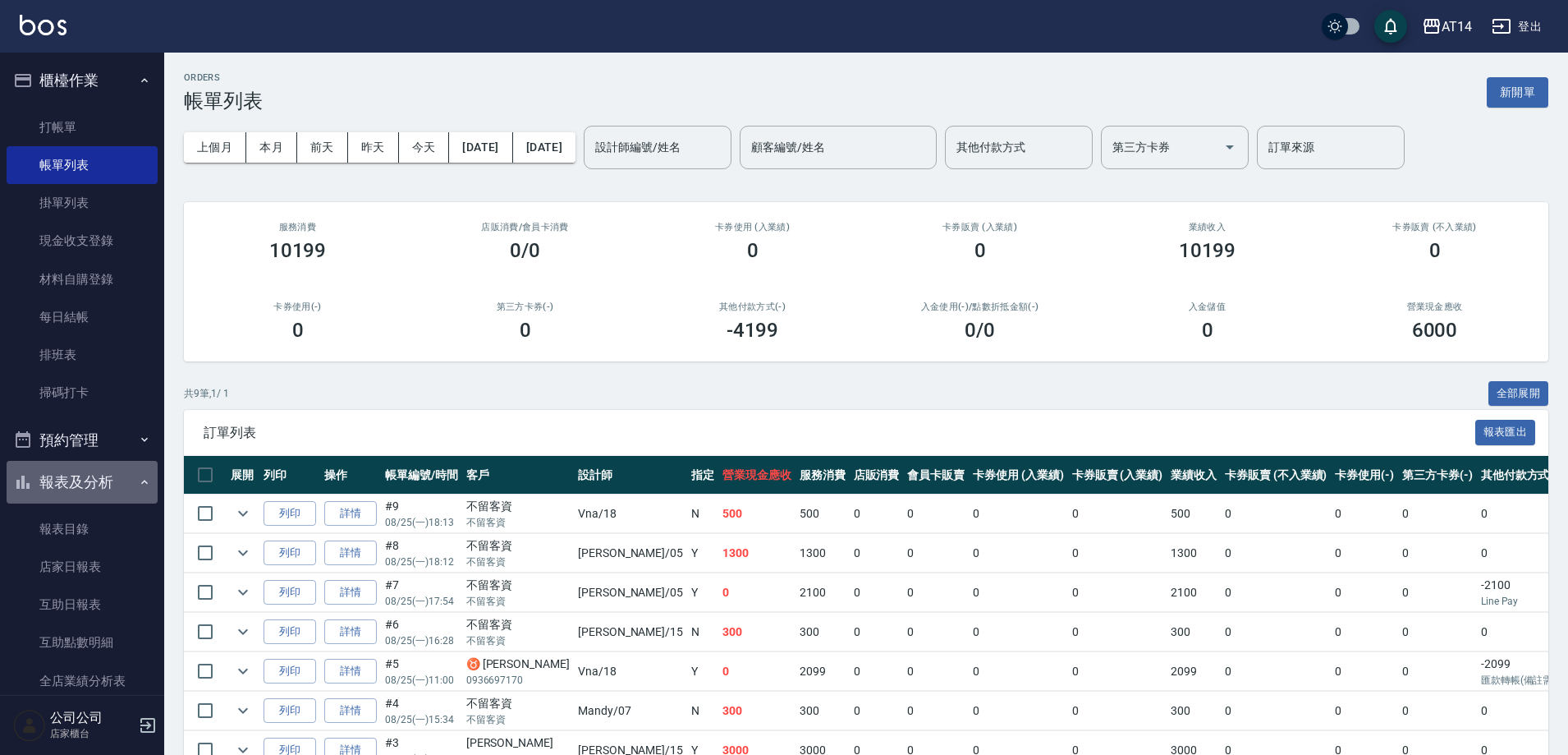
click at [108, 488] on button "報表及分析" at bounding box center [81, 482] width 151 height 43
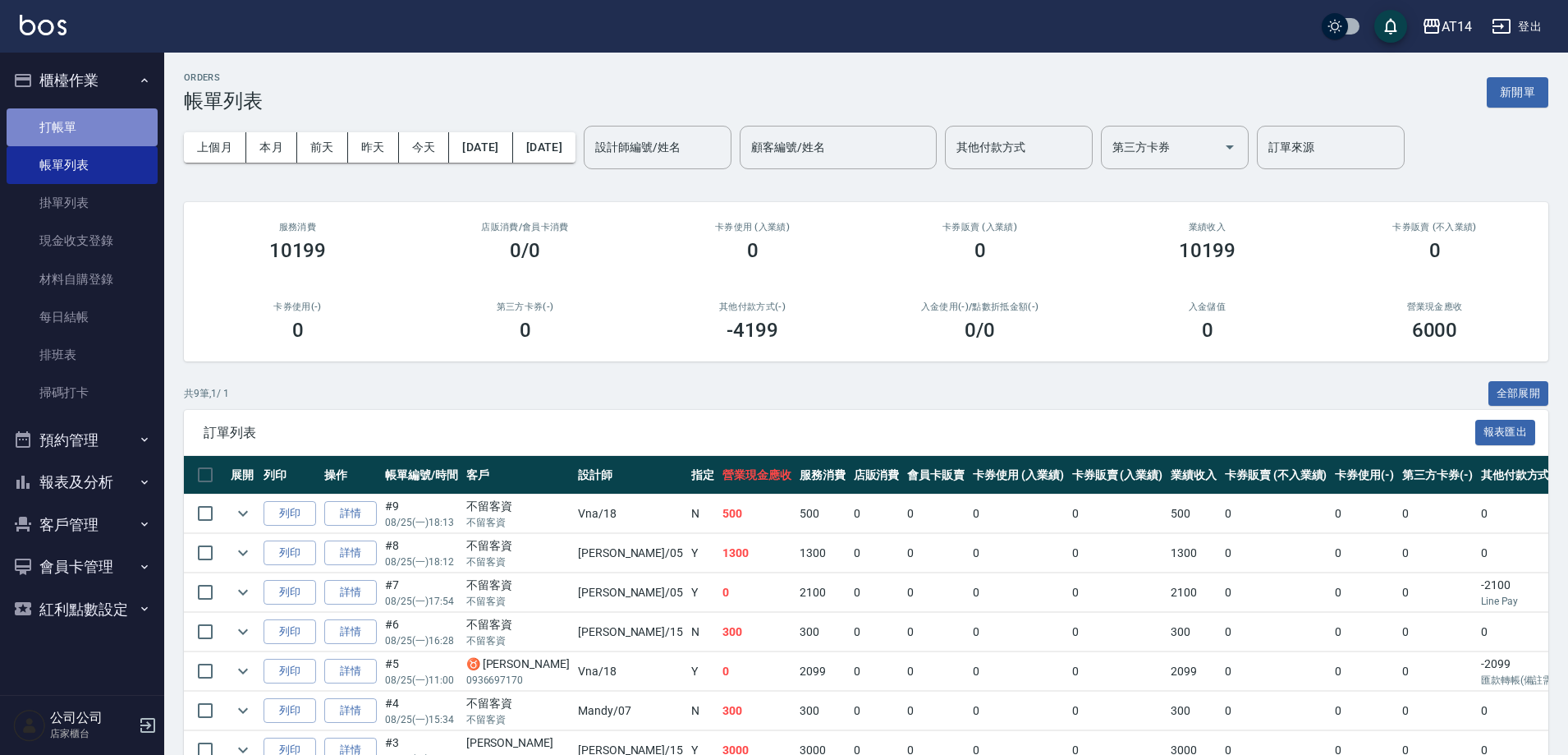
click at [72, 139] on link "打帳單" at bounding box center [81, 128] width 151 height 38
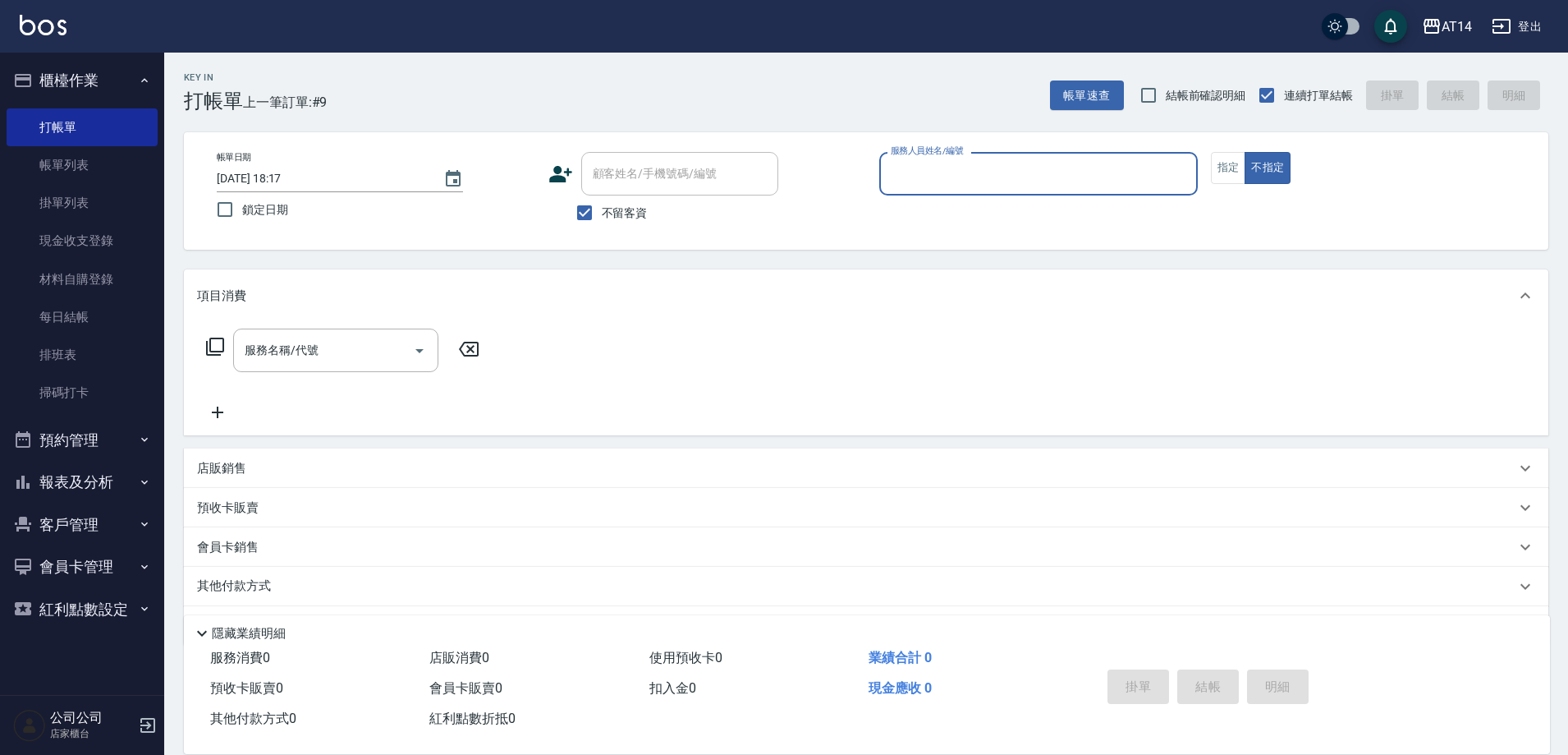
click at [75, 81] on button "櫃檯作業" at bounding box center [81, 80] width 151 height 43
